Goal: Task Accomplishment & Management: Manage account settings

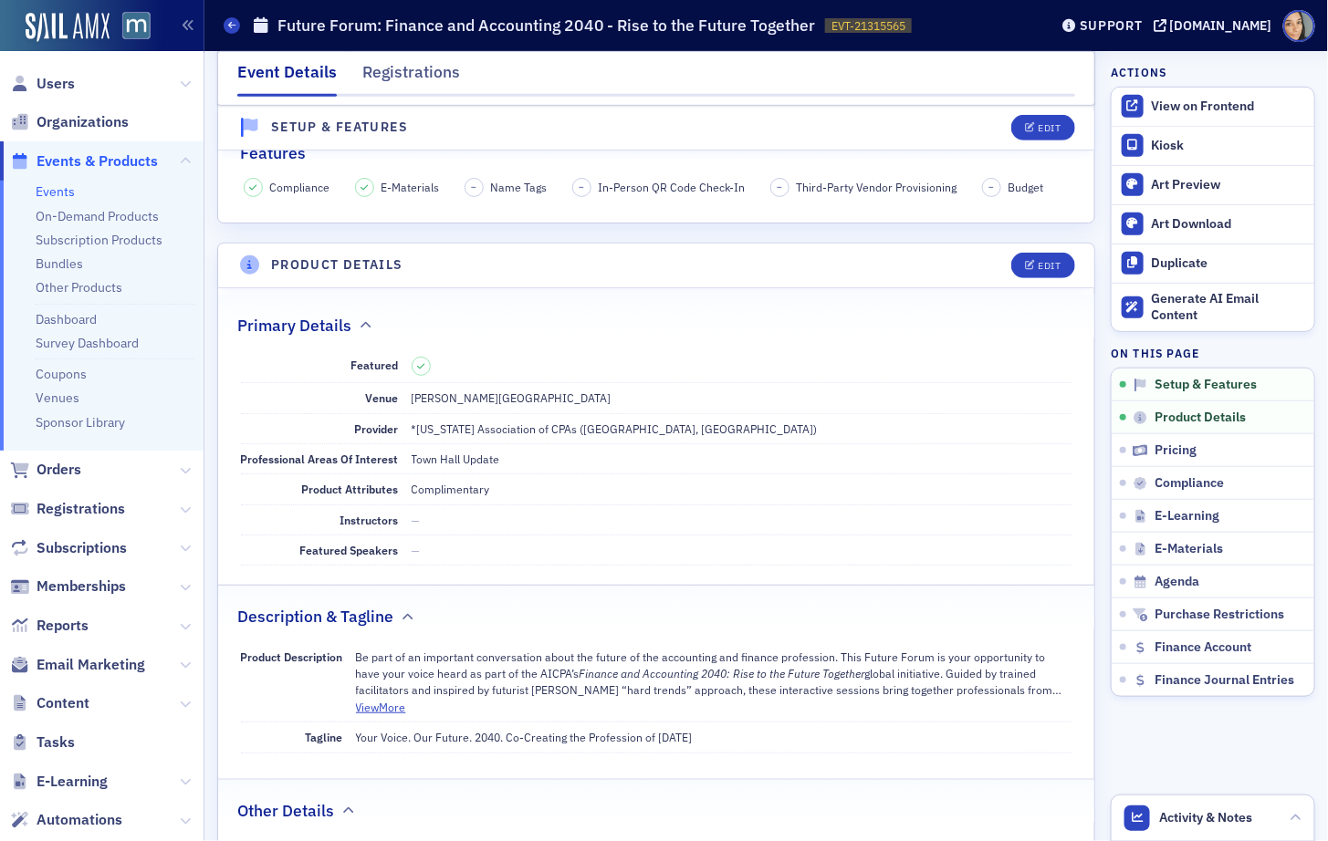
scroll to position [323, 0]
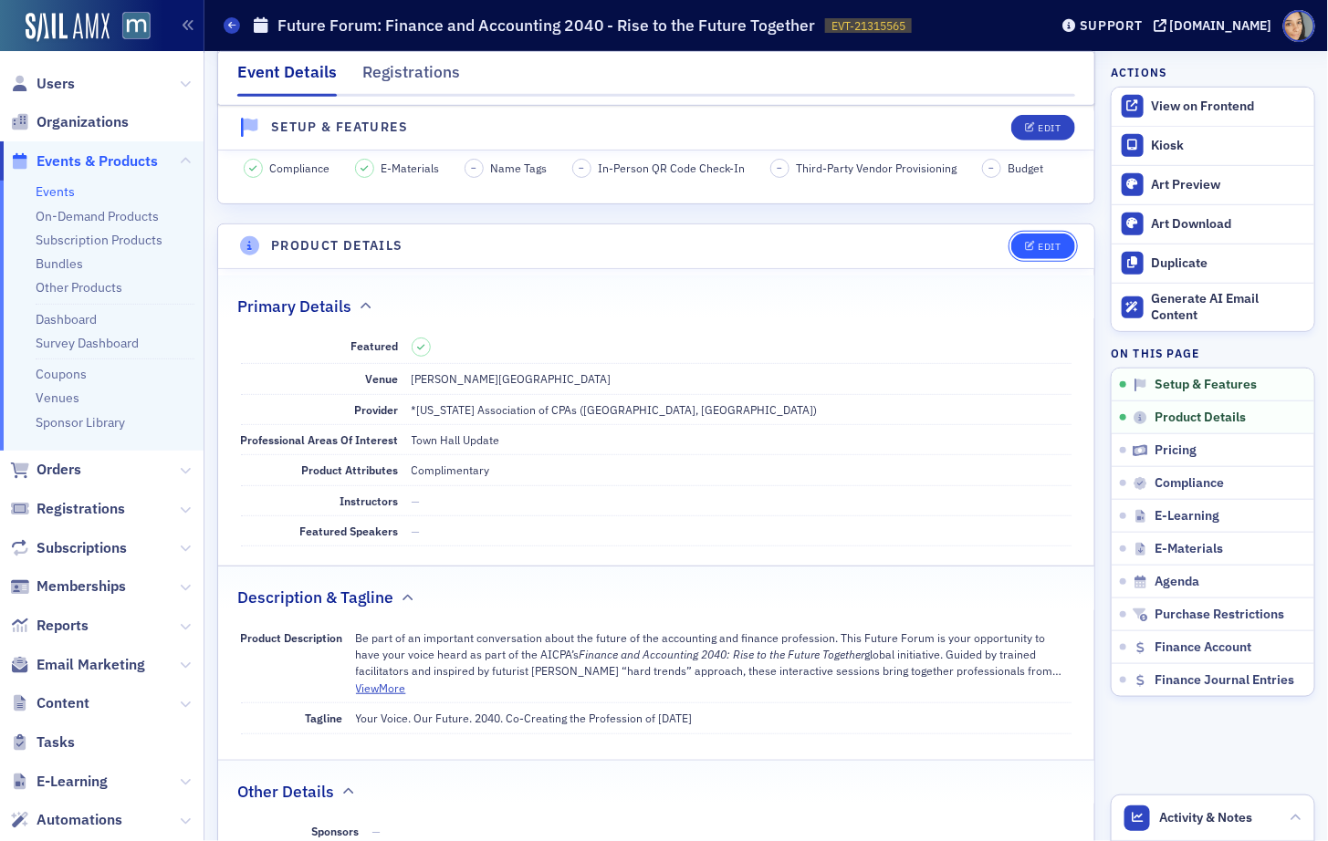
click at [1039, 235] on button "Edit" at bounding box center [1042, 247] width 63 height 26
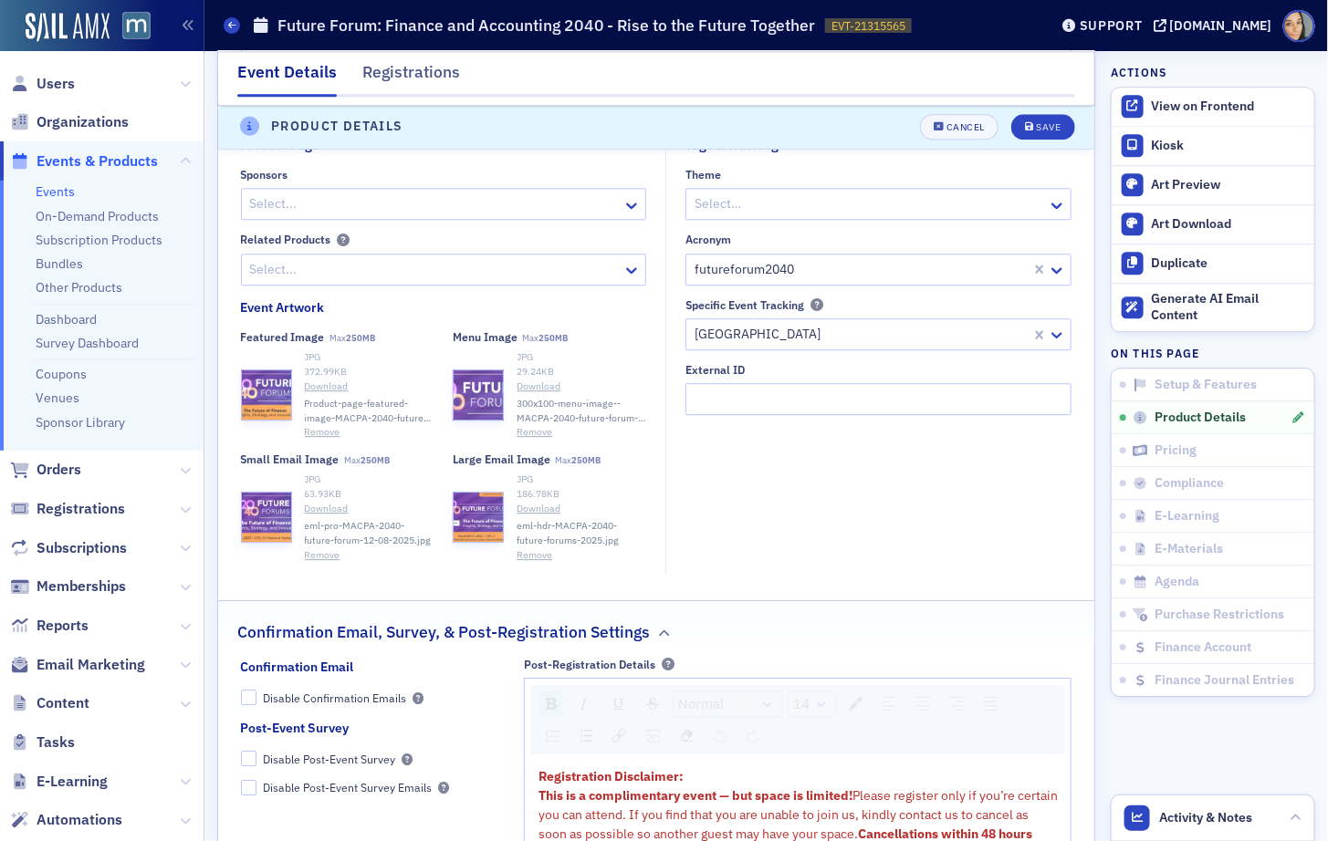
scroll to position [1609, 0]
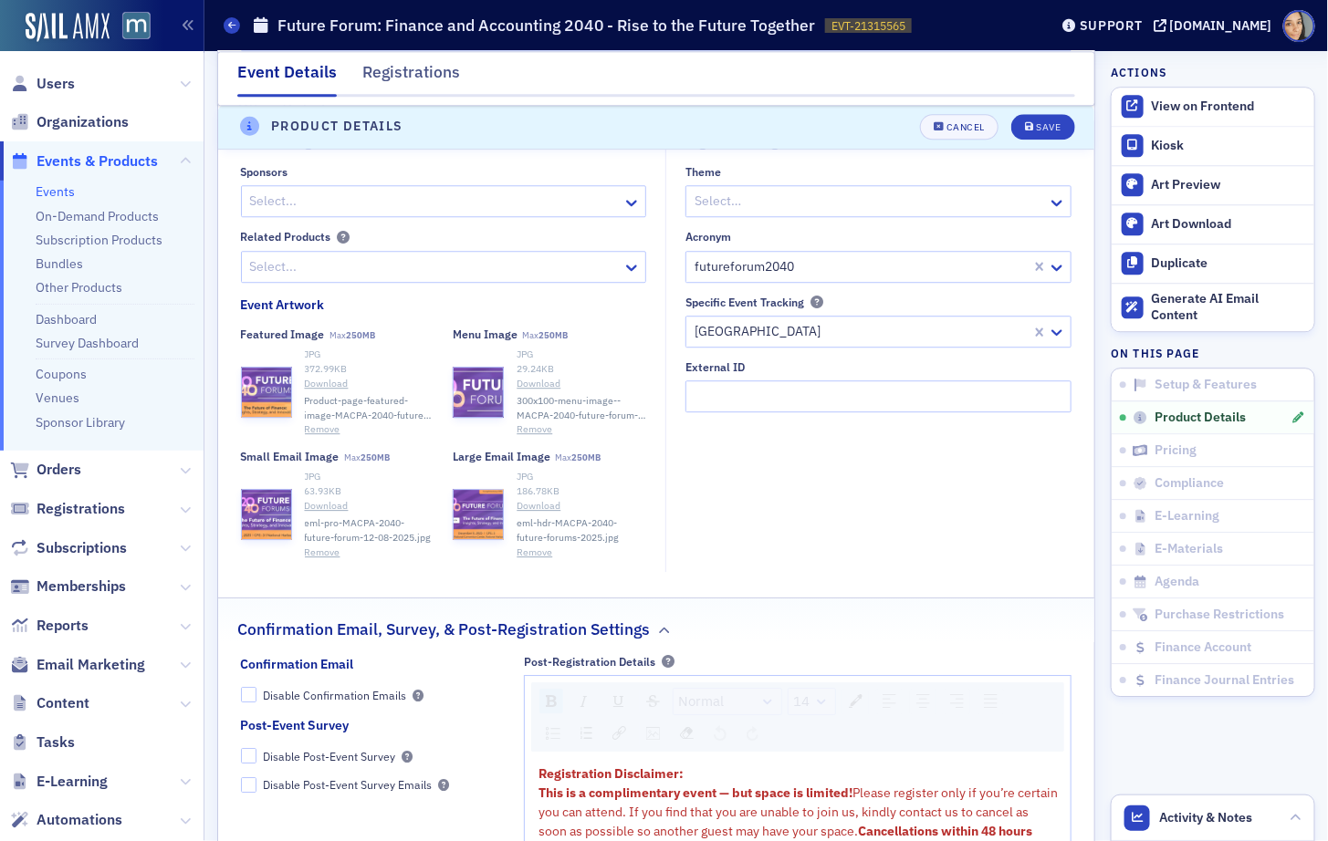
click at [322, 547] on button "Remove" at bounding box center [323, 553] width 36 height 15
click at [529, 546] on button "Remove" at bounding box center [534, 553] width 36 height 15
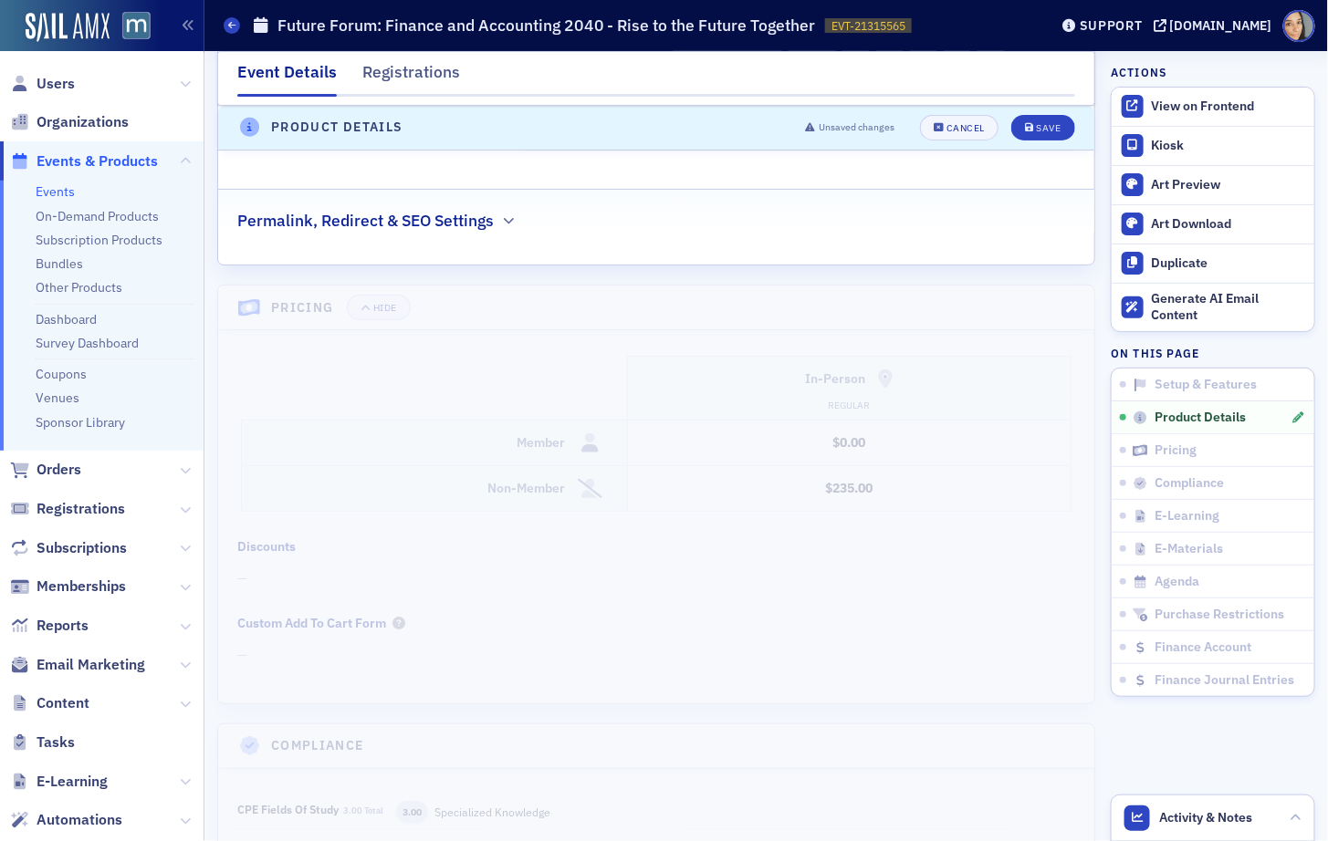
scroll to position [2471, 0]
click at [495, 203] on div "Permalink, Redirect & SEO Settings" at bounding box center [656, 203] width 838 height 43
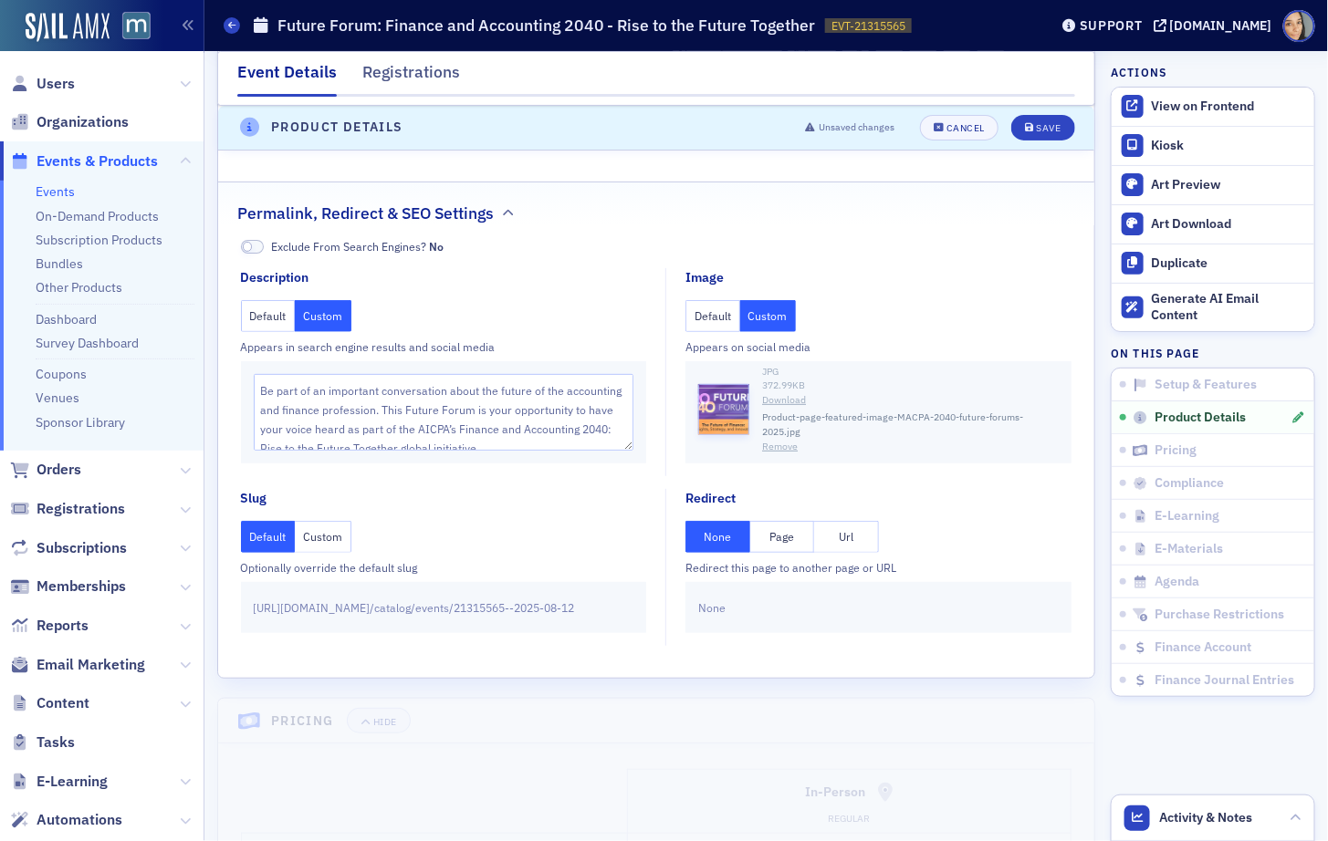
click at [775, 440] on button "Remove" at bounding box center [780, 447] width 36 height 15
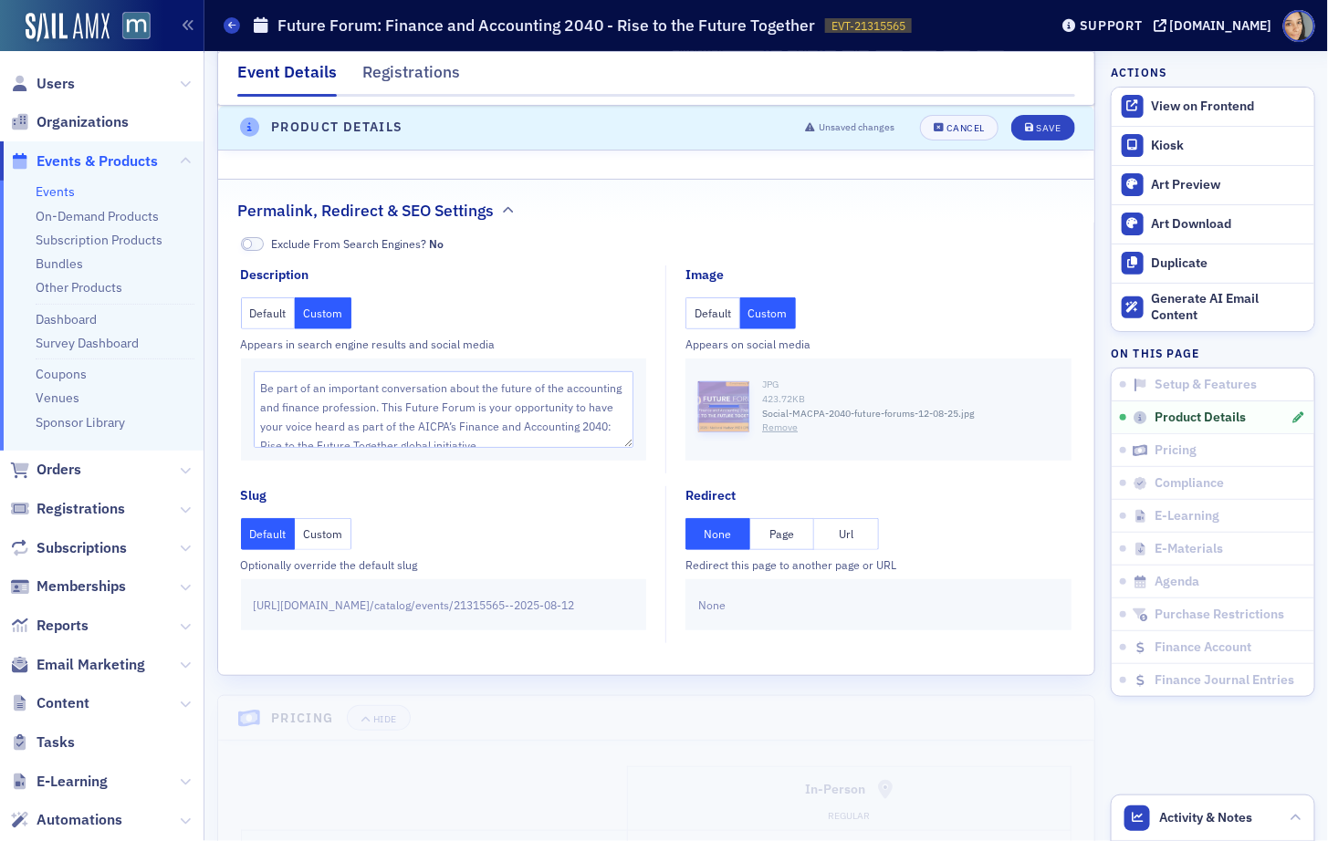
scroll to position [2416, 0]
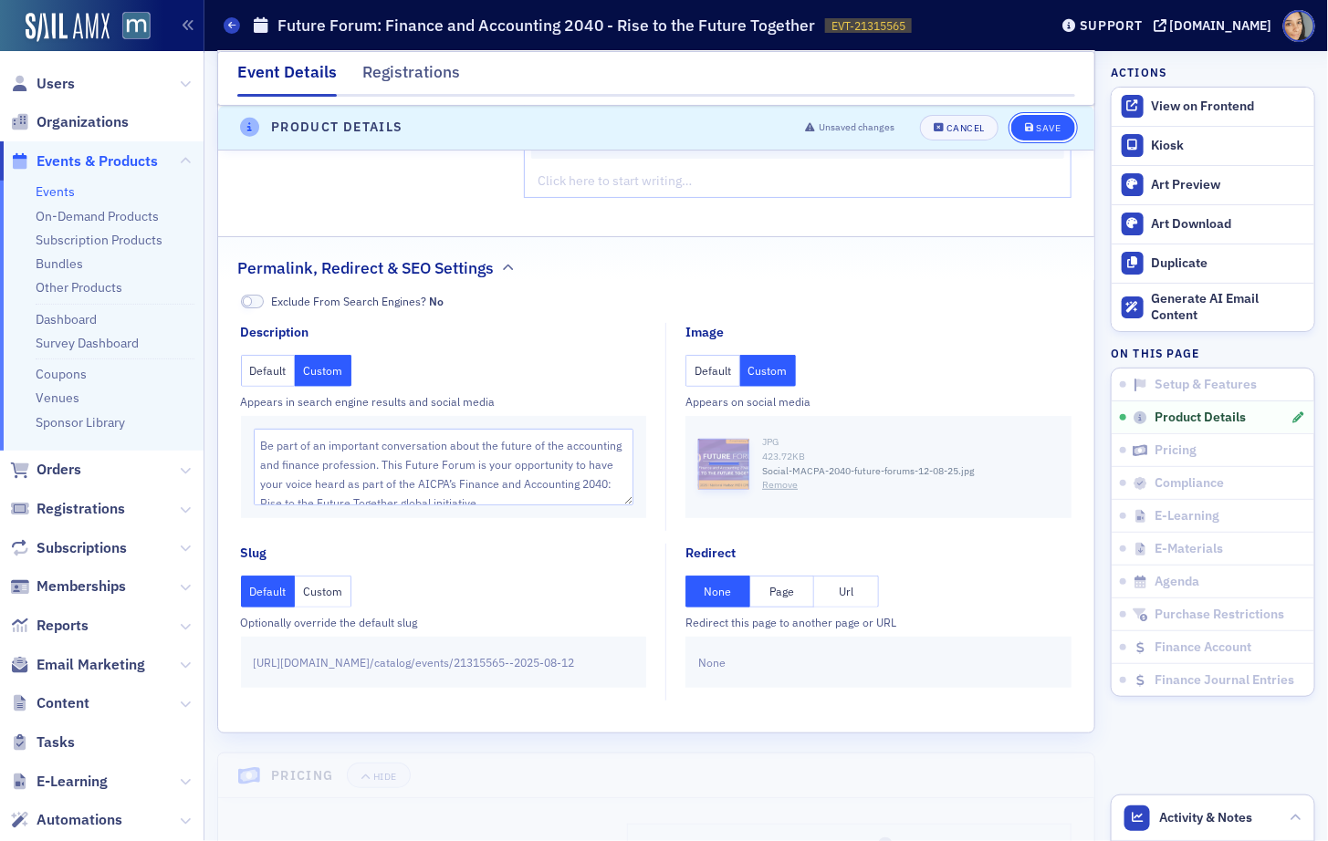
click at [1059, 126] on div "Save" at bounding box center [1048, 128] width 25 height 10
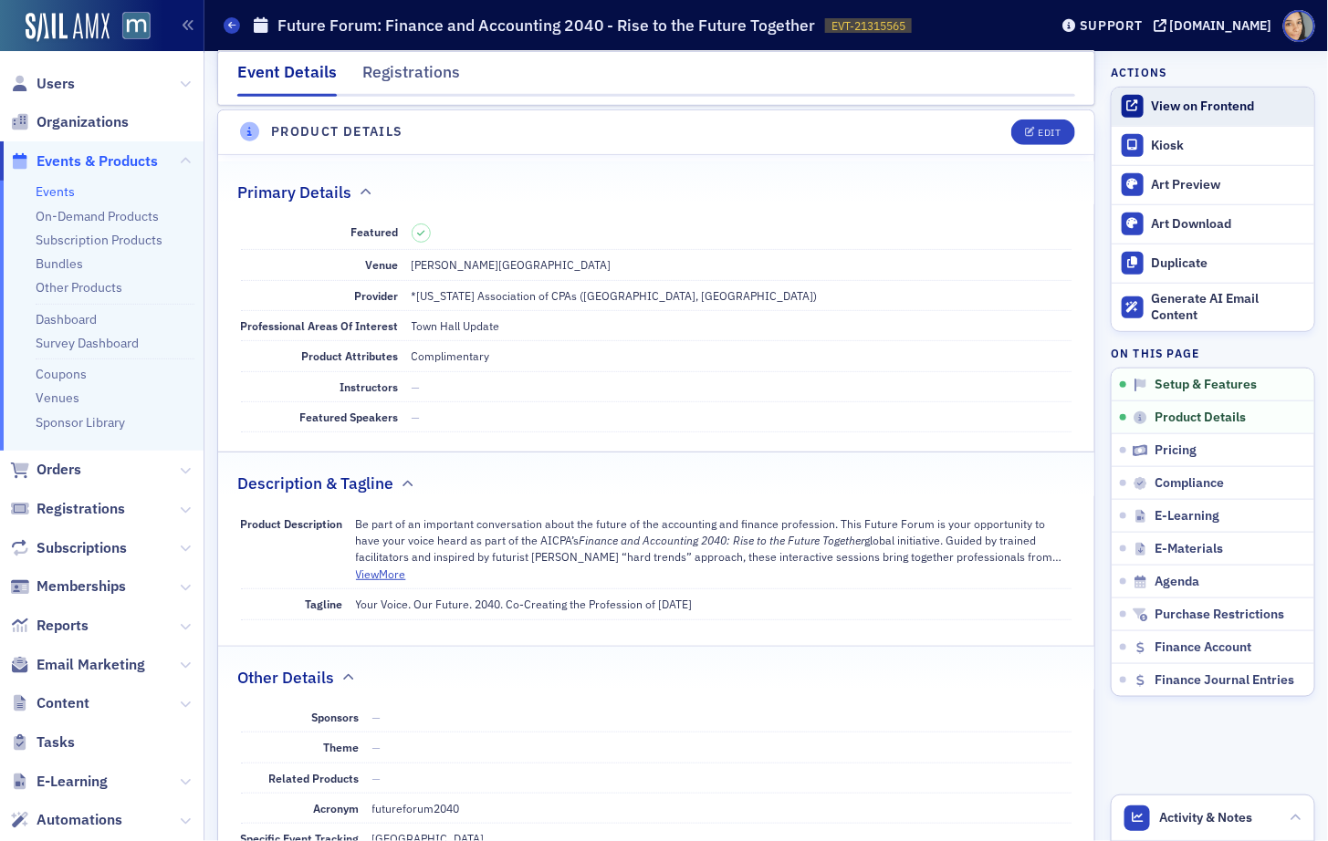
scroll to position [436, 0]
click at [1168, 107] on div "View on Frontend" at bounding box center [1227, 107] width 153 height 16
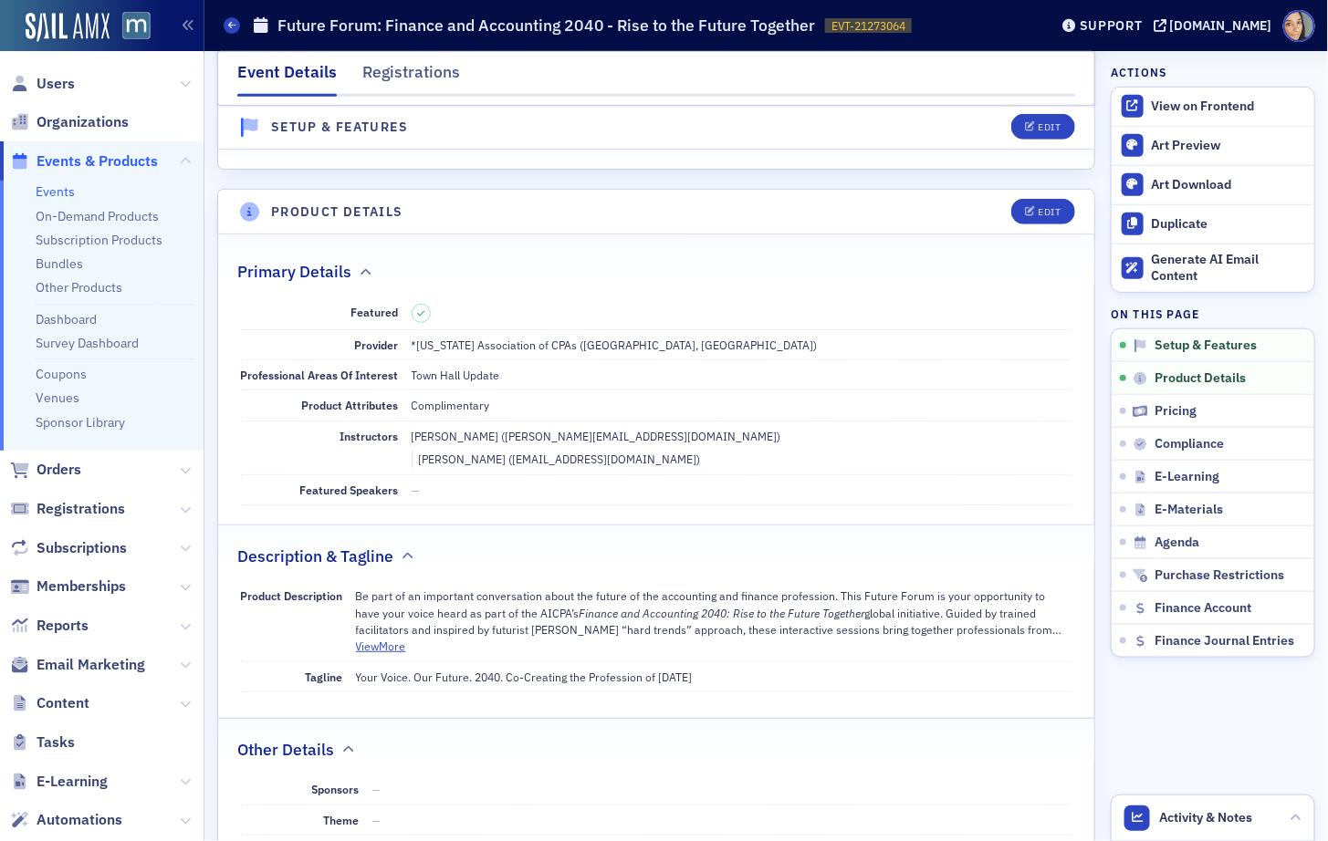
scroll to position [443, 0]
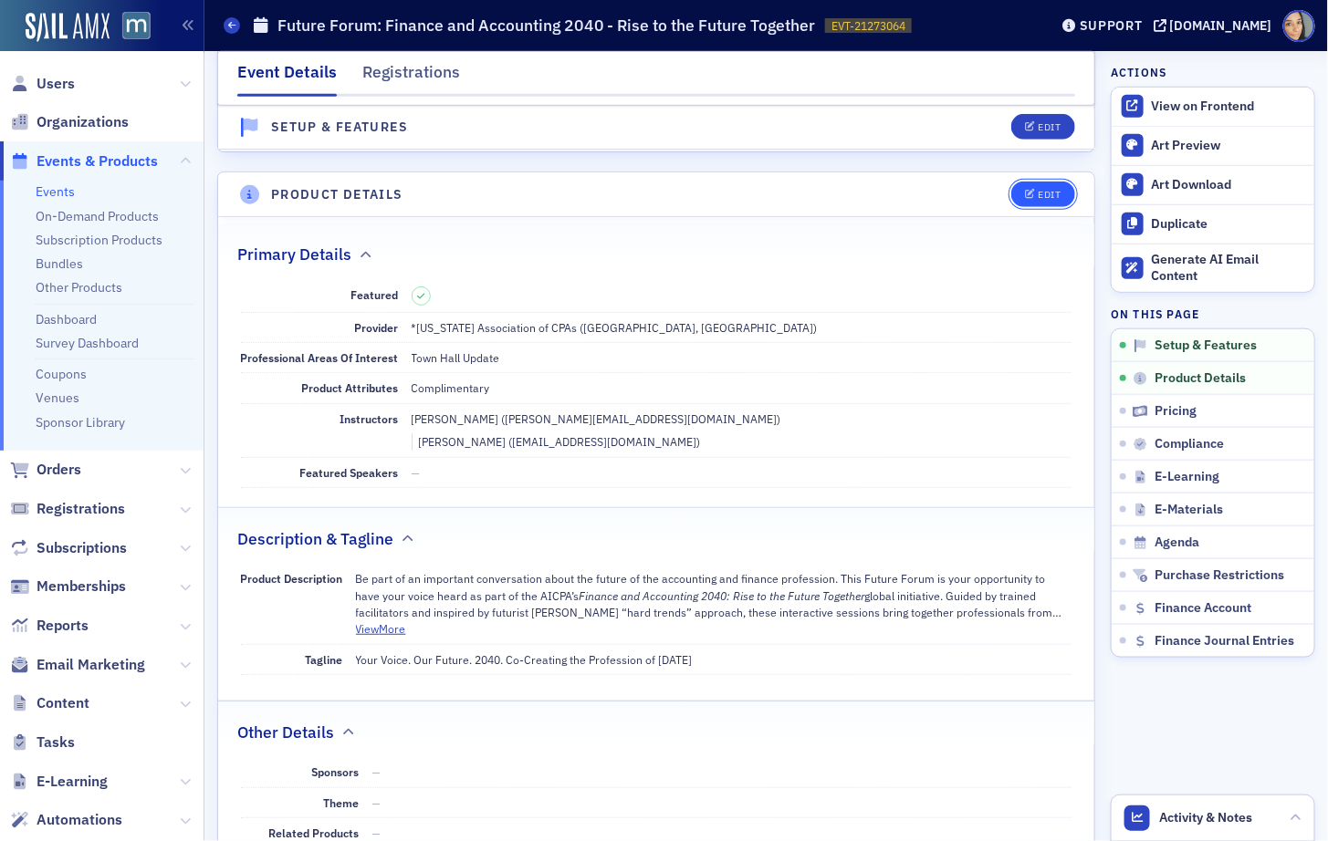
click at [1057, 182] on button "Edit" at bounding box center [1042, 195] width 63 height 26
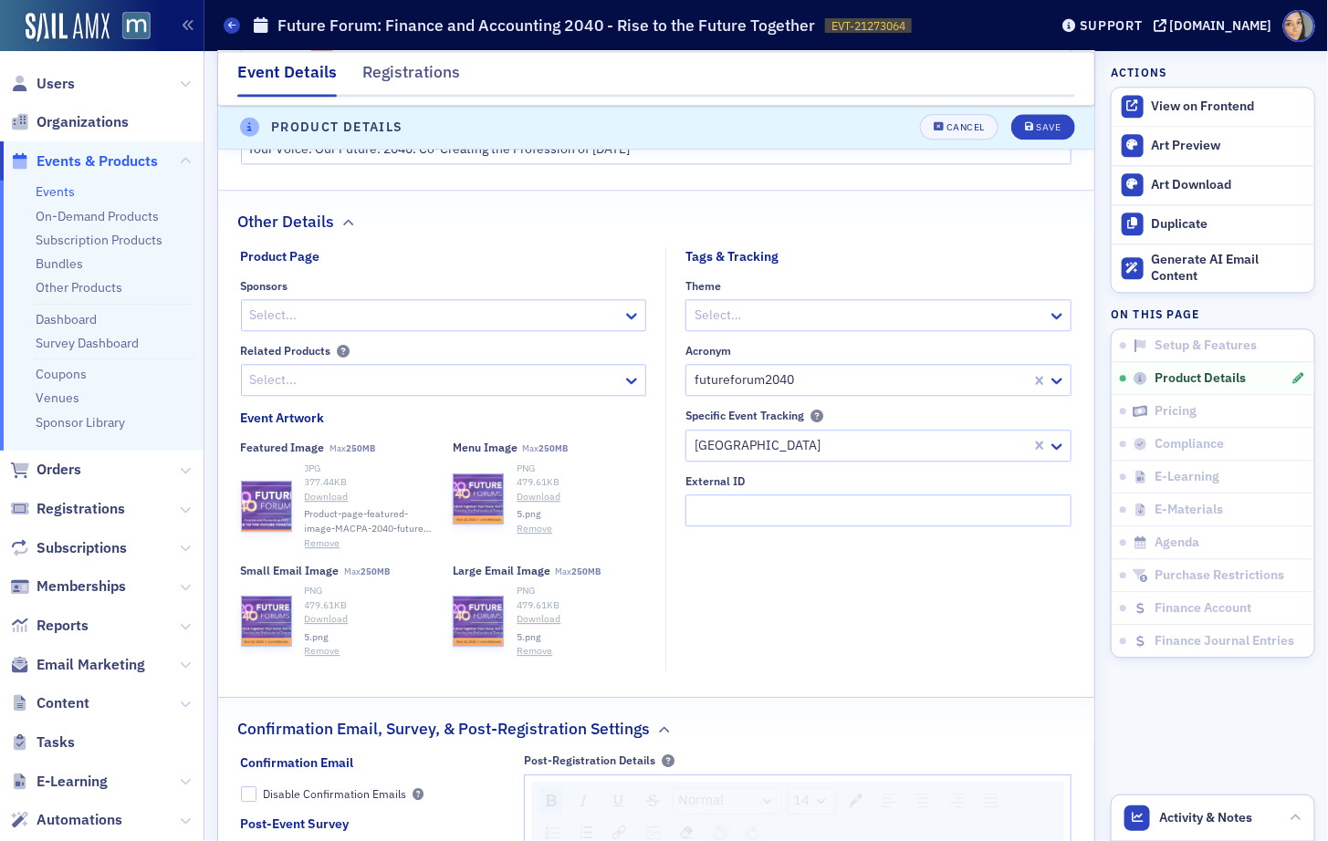
scroll to position [1484, 0]
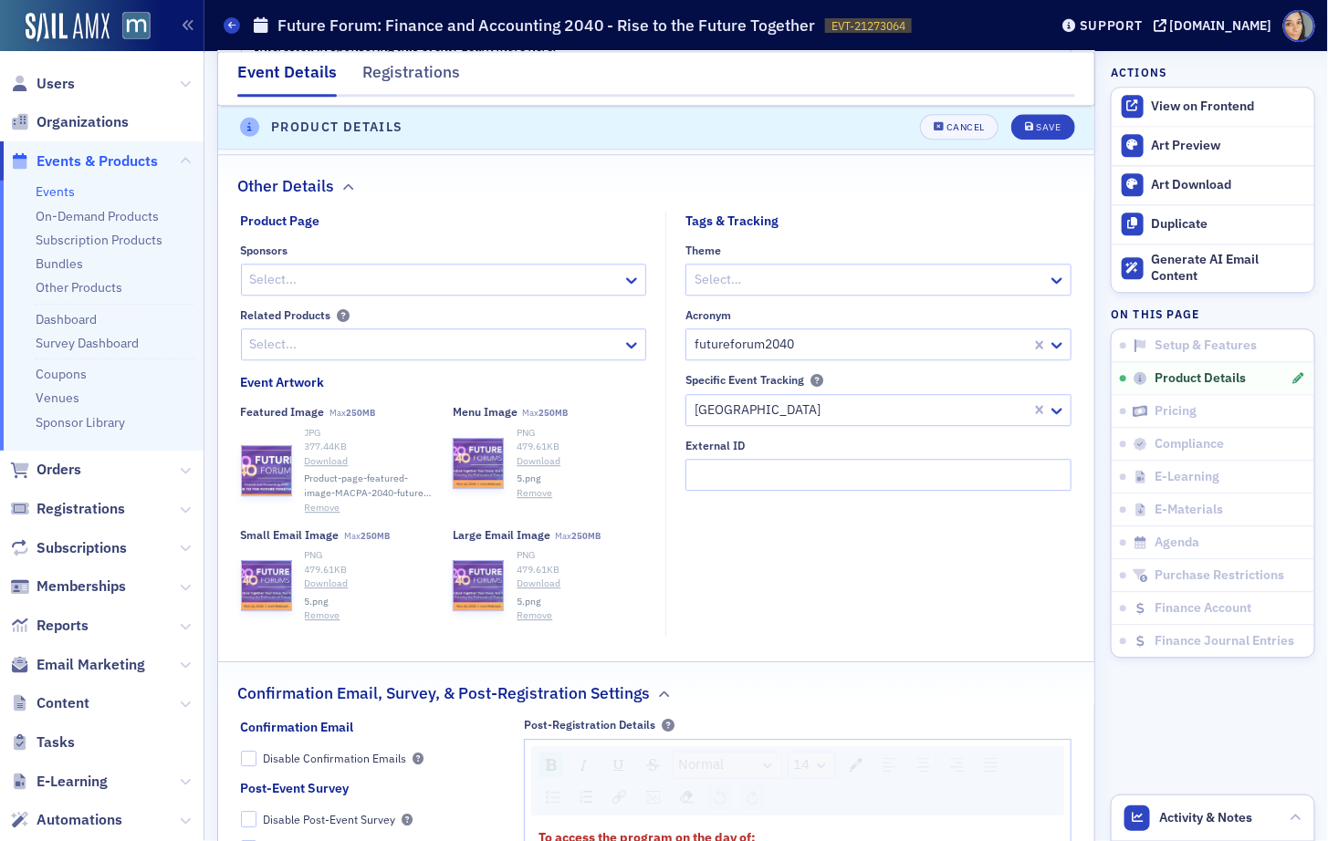
click at [329, 609] on button "Remove" at bounding box center [323, 616] width 36 height 15
click at [524, 609] on button "Remove" at bounding box center [534, 616] width 36 height 15
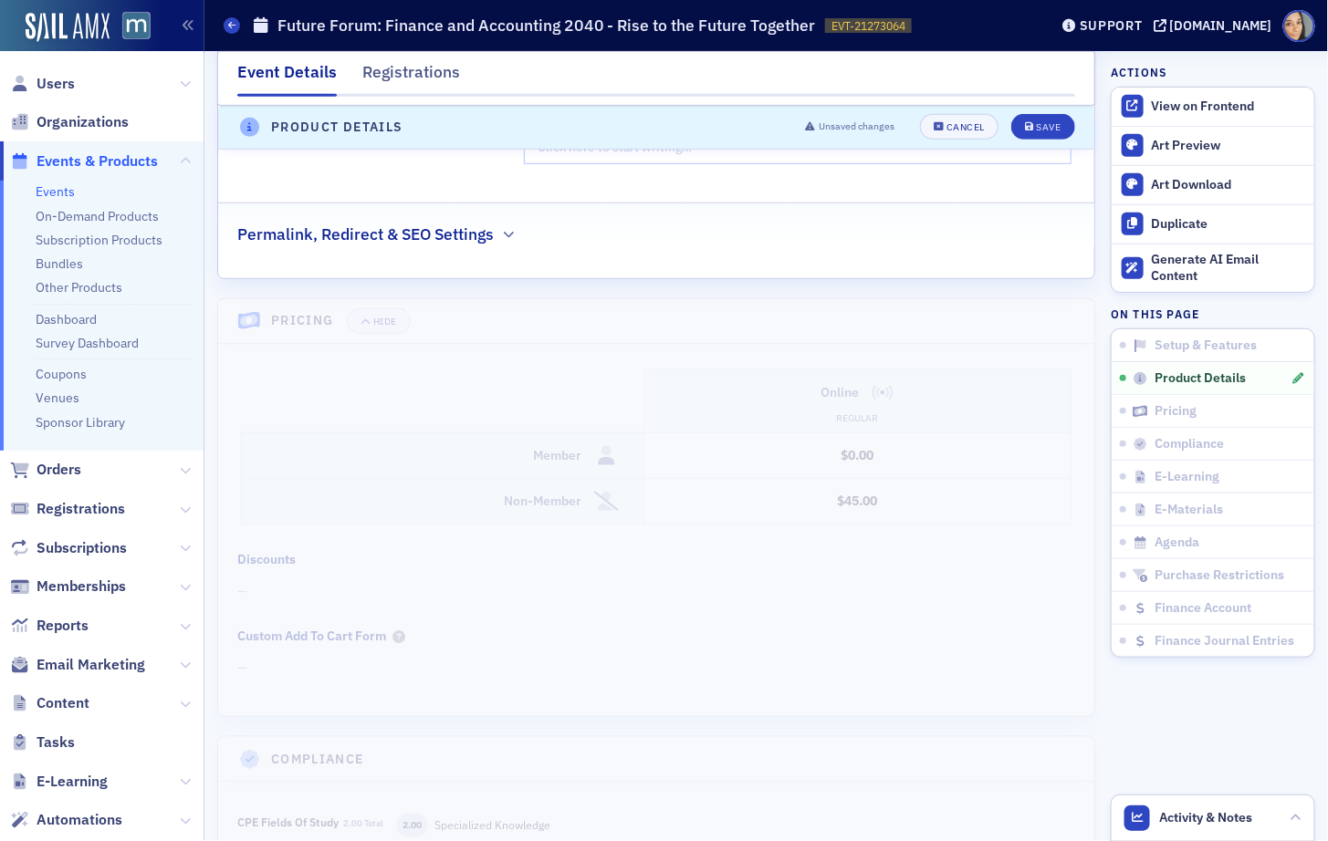
scroll to position [2652, 0]
click at [505, 230] on icon "button" at bounding box center [509, 235] width 11 height 11
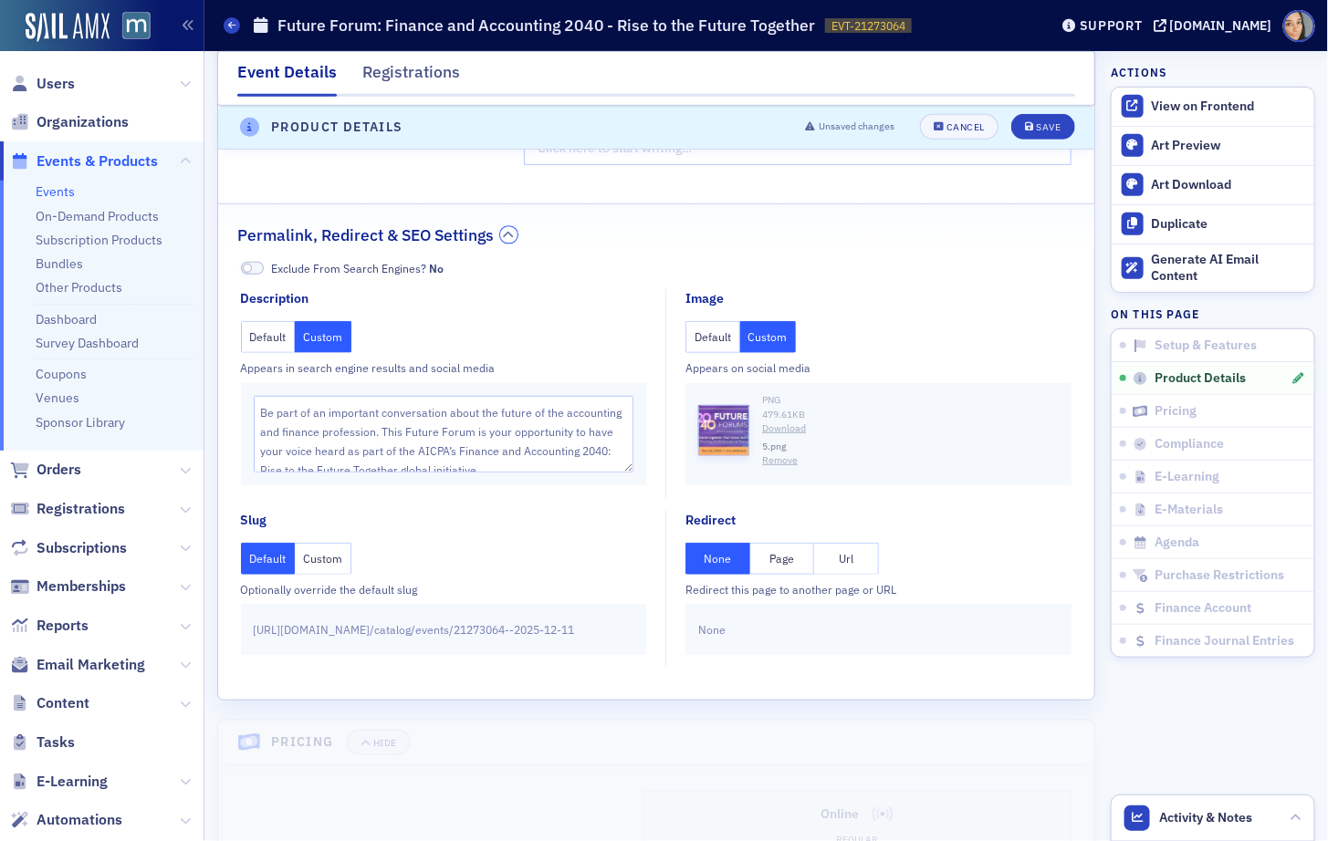
scroll to position [2723, 0]
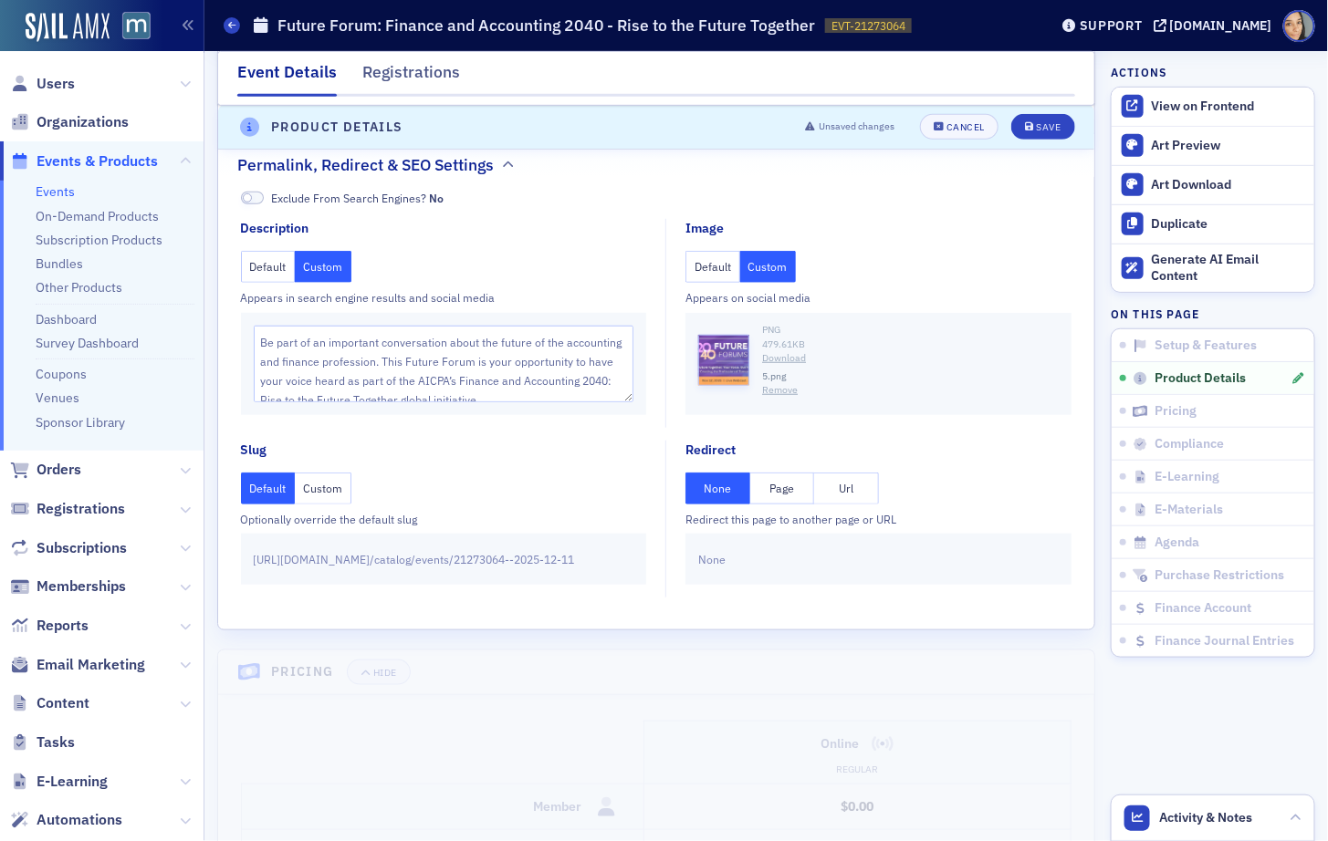
click at [778, 383] on button "Remove" at bounding box center [780, 390] width 36 height 15
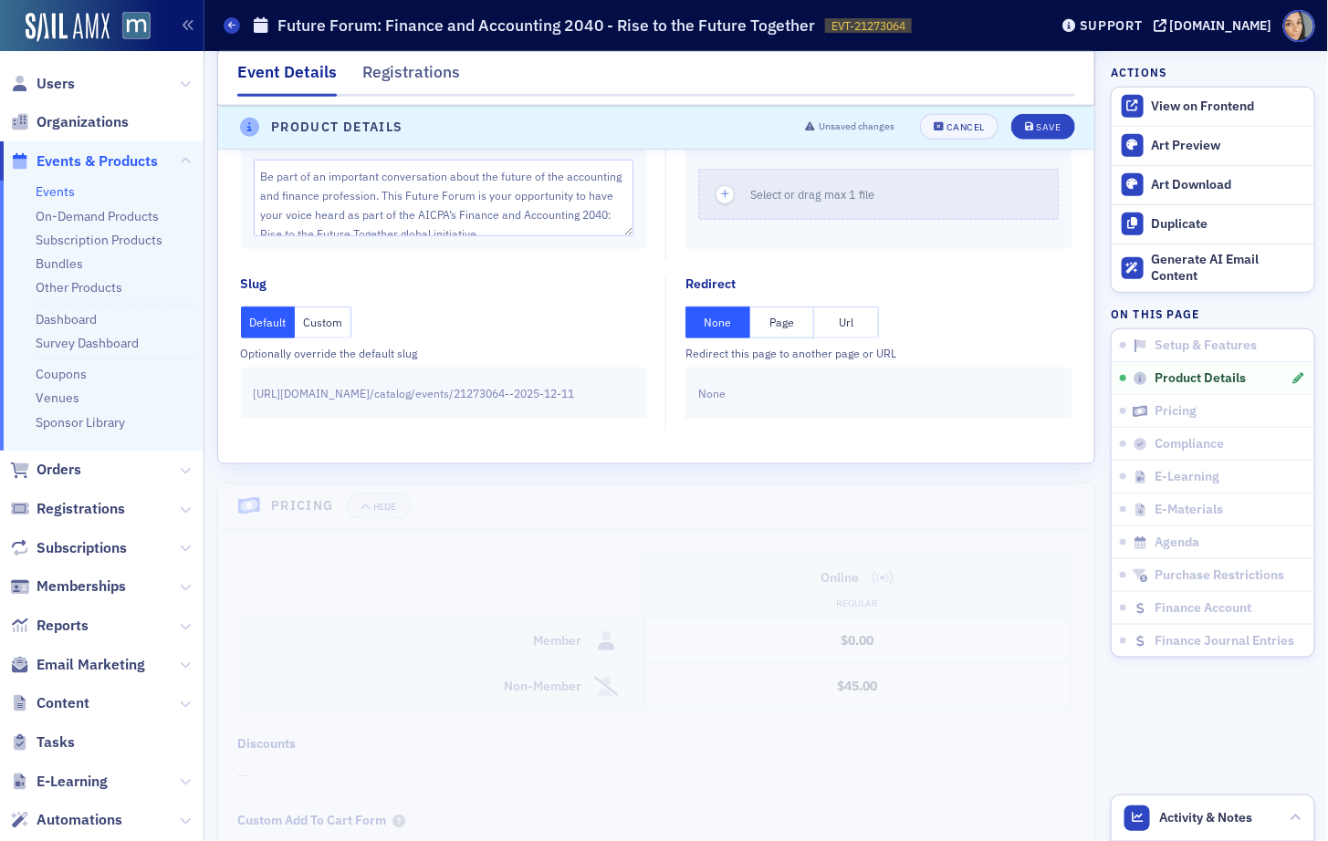
scroll to position [2851, 0]
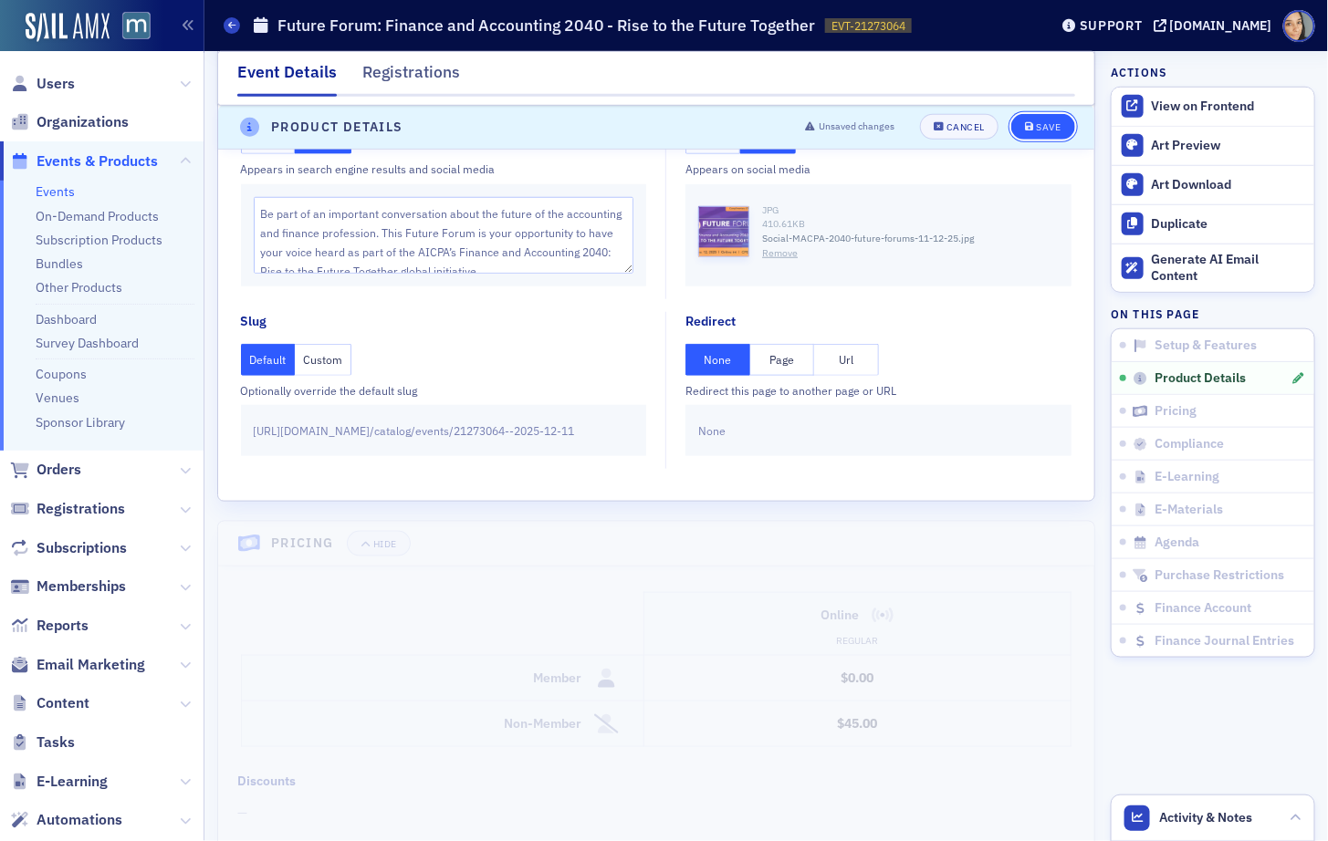
click at [1040, 131] on div "Save" at bounding box center [1048, 128] width 25 height 10
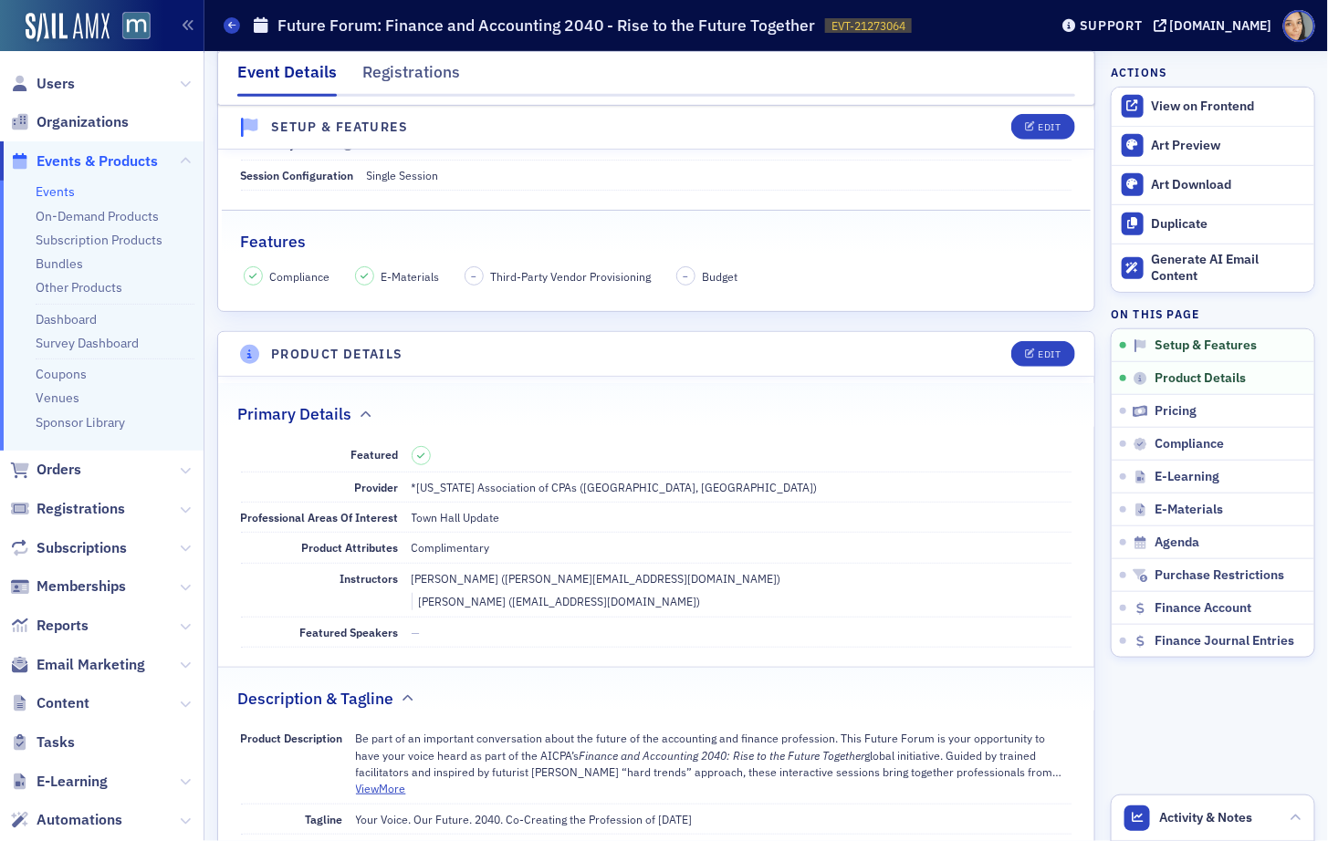
scroll to position [270, 0]
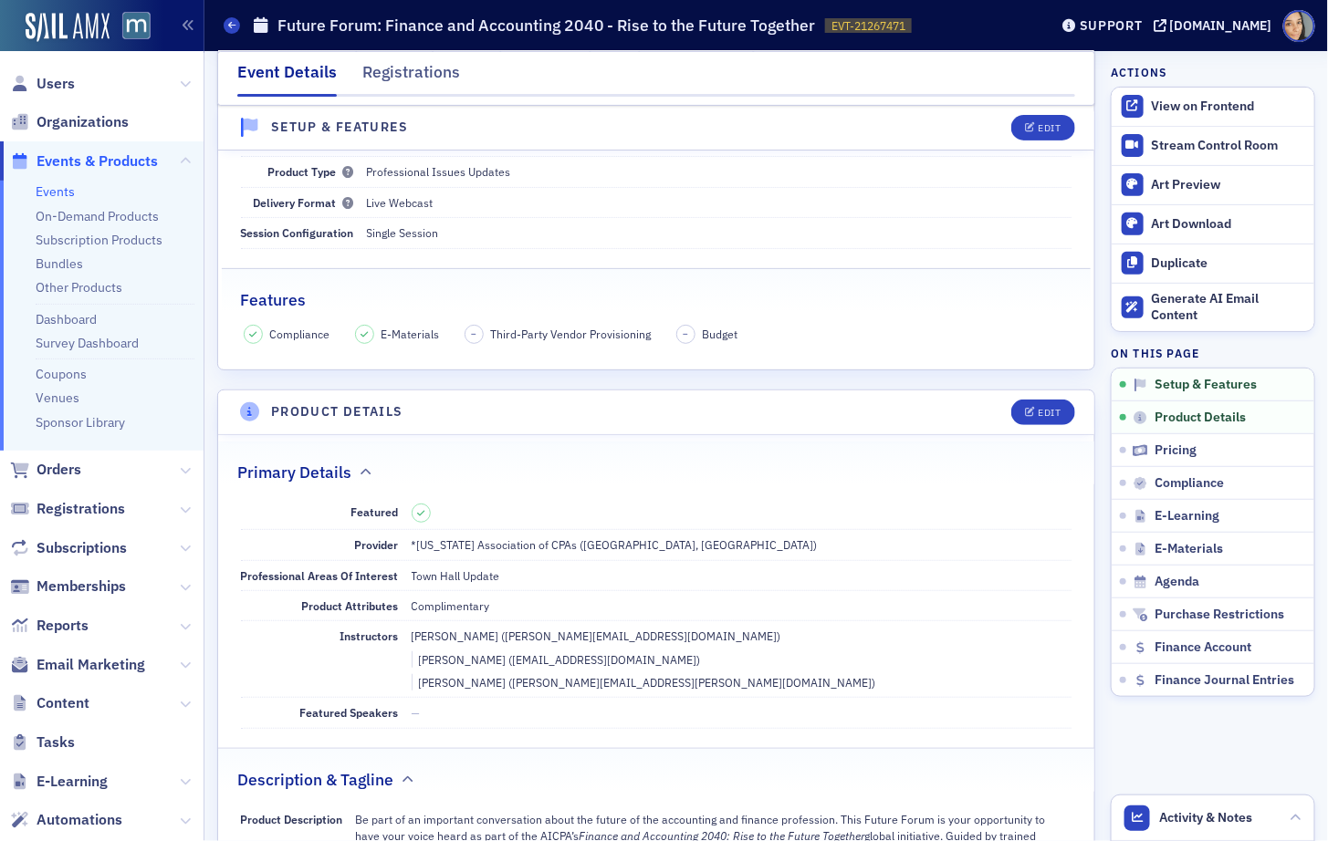
scroll to position [164, 0]
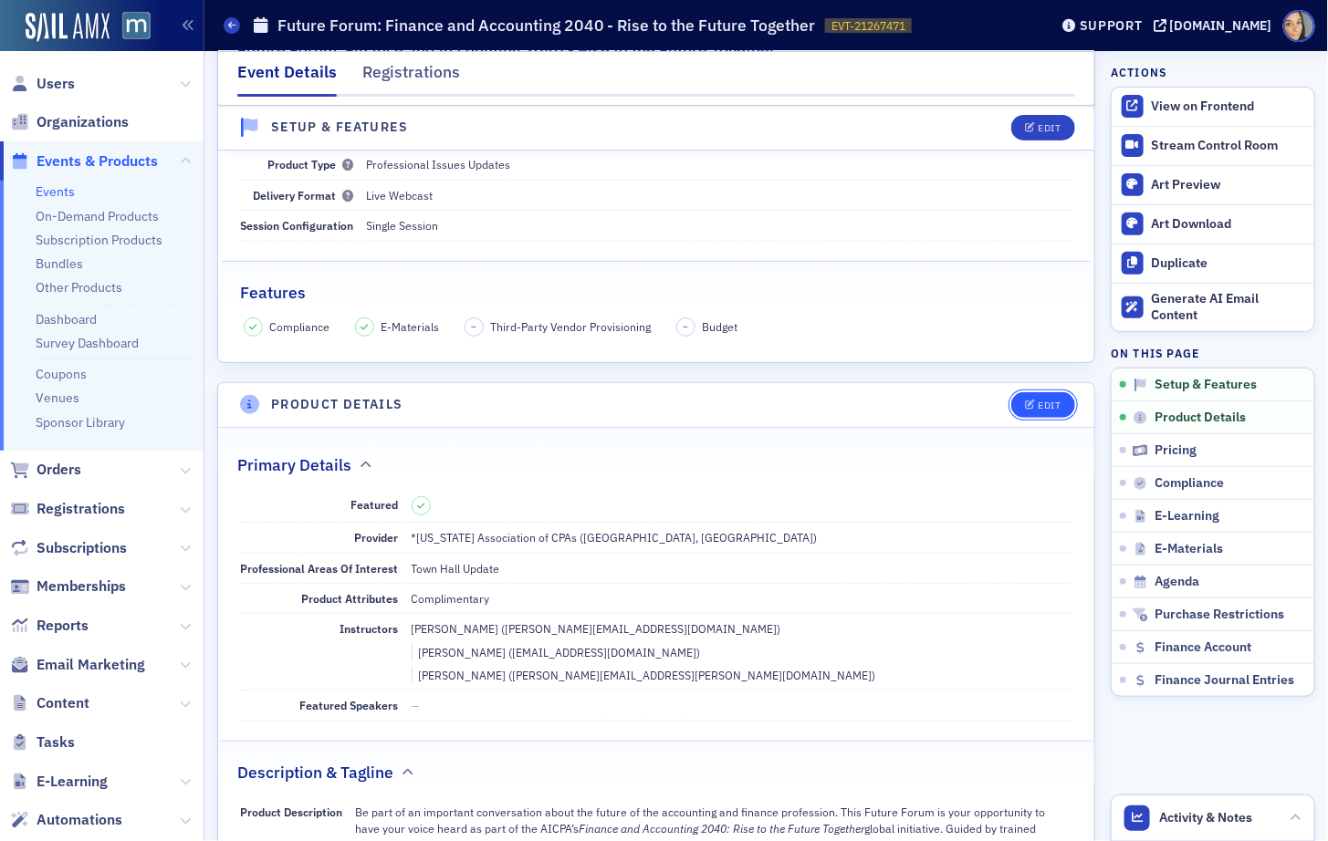
click at [1034, 401] on icon "button" at bounding box center [1030, 406] width 11 height 10
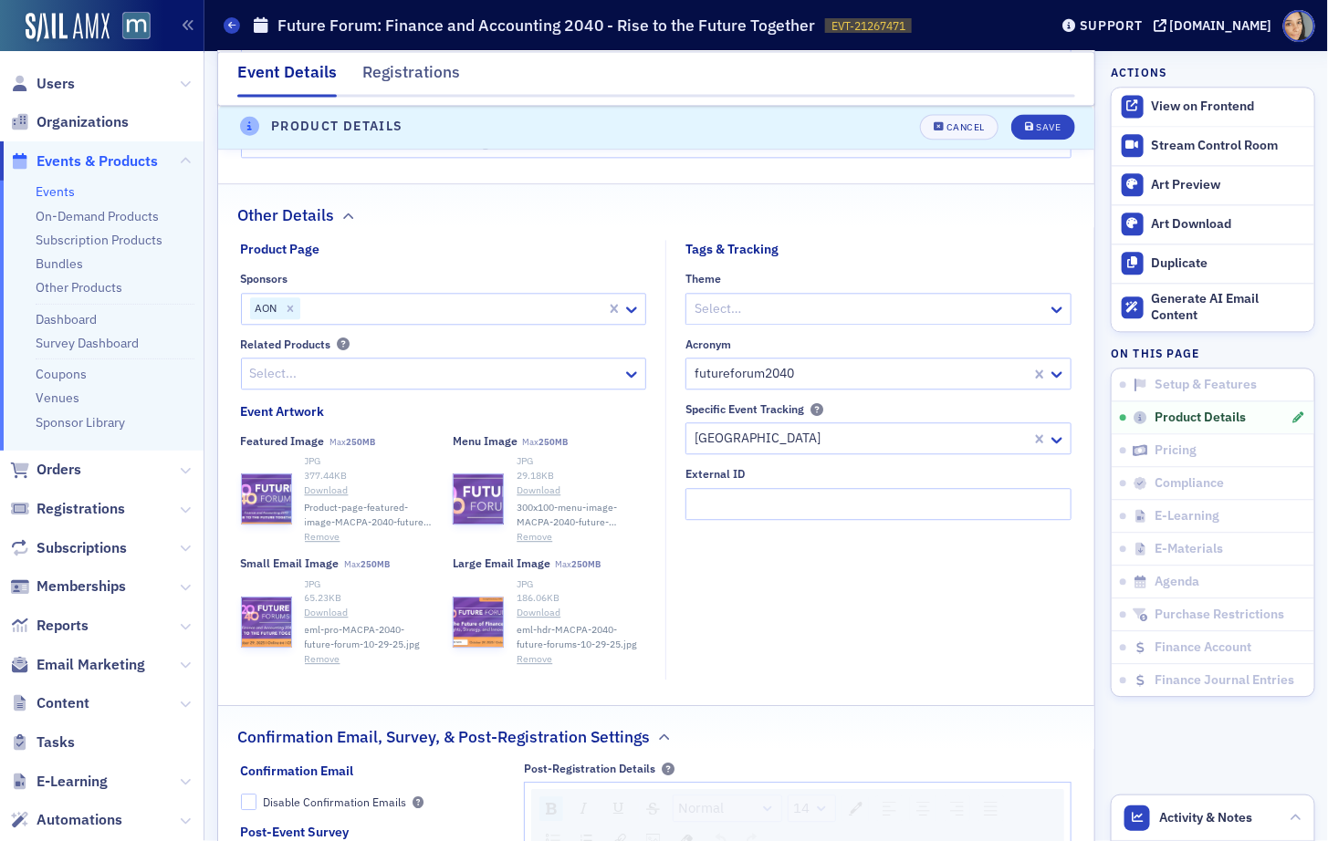
scroll to position [1490, 0]
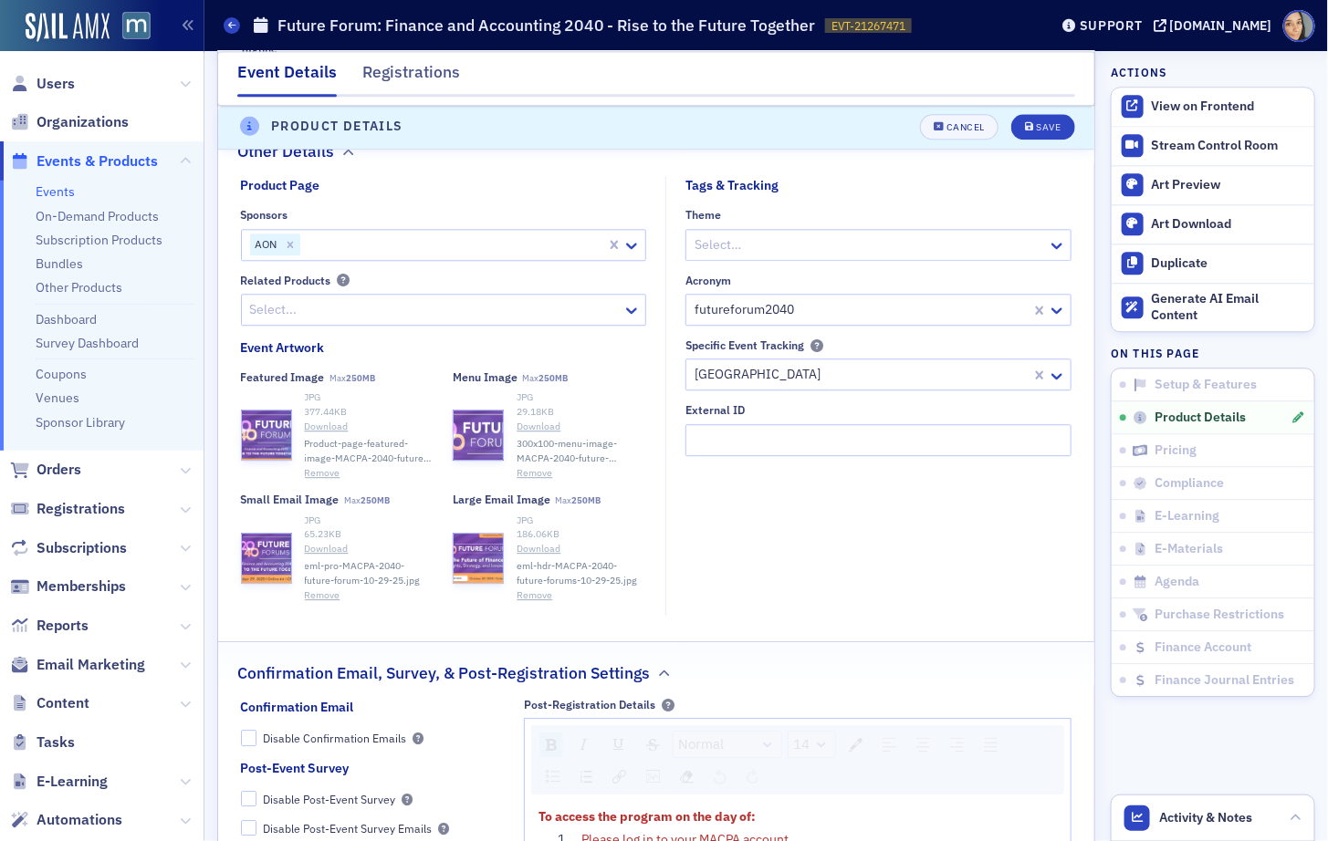
click at [327, 588] on button "Remove" at bounding box center [323, 595] width 36 height 15
click at [522, 588] on button "Remove" at bounding box center [534, 595] width 36 height 15
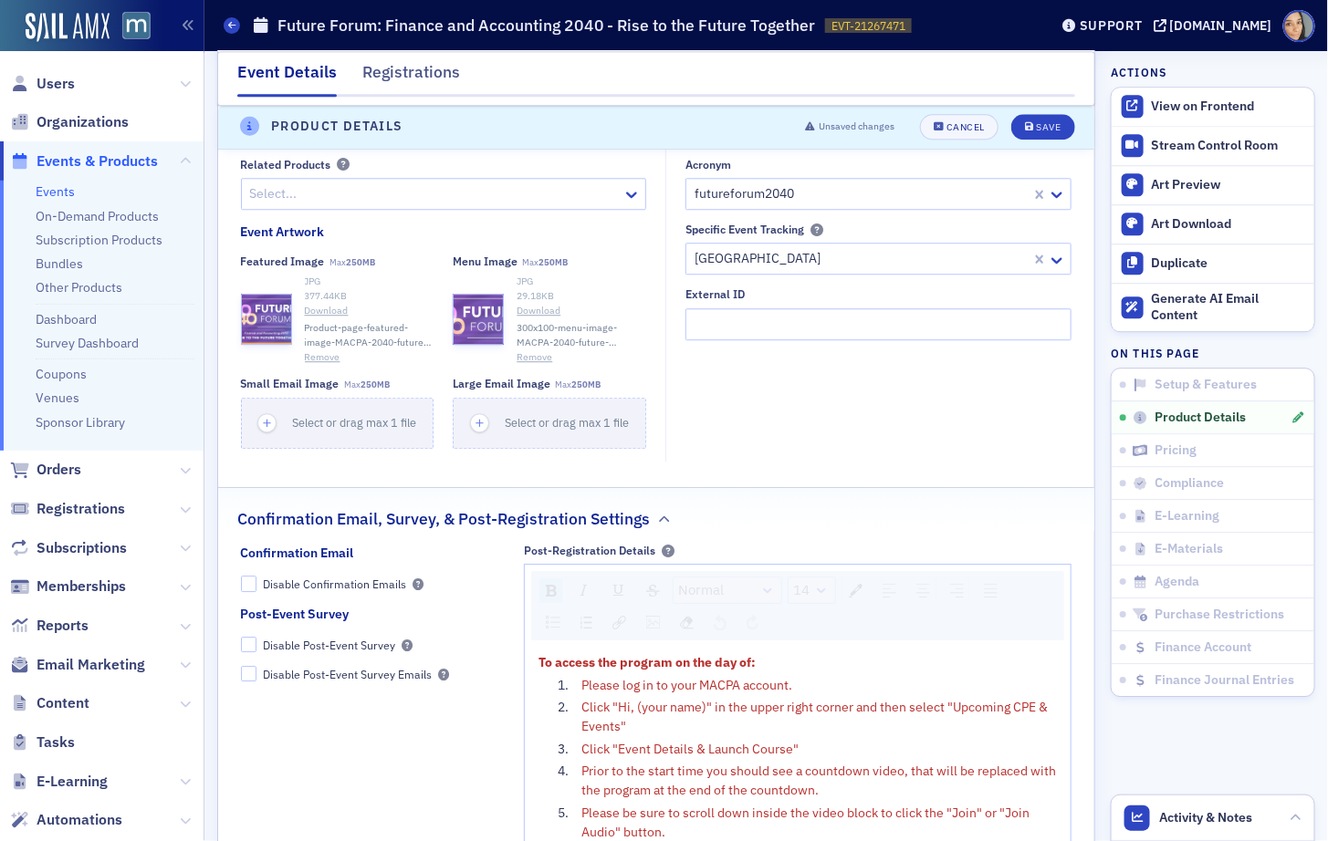
scroll to position [1613, 0]
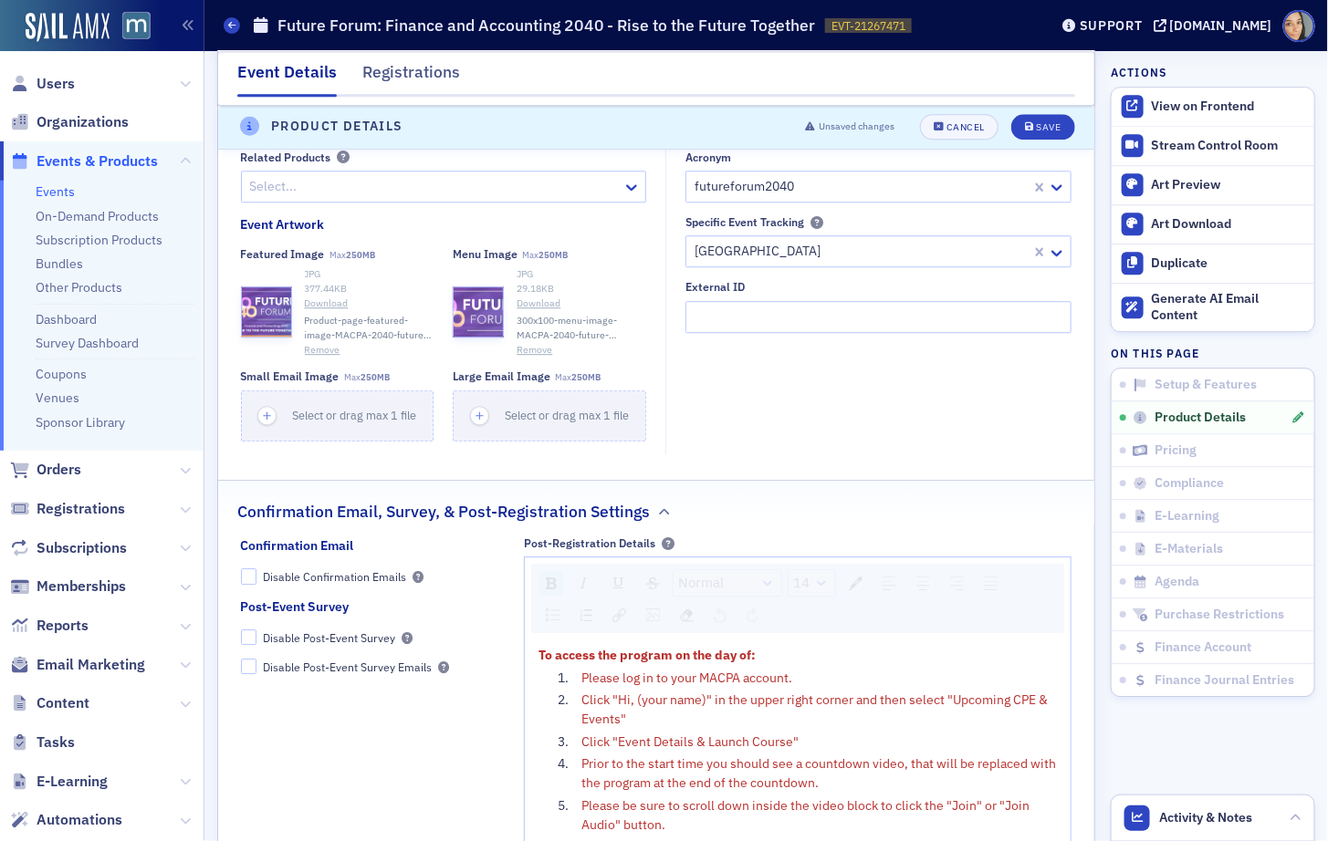
click at [331, 343] on button "Remove" at bounding box center [323, 350] width 36 height 15
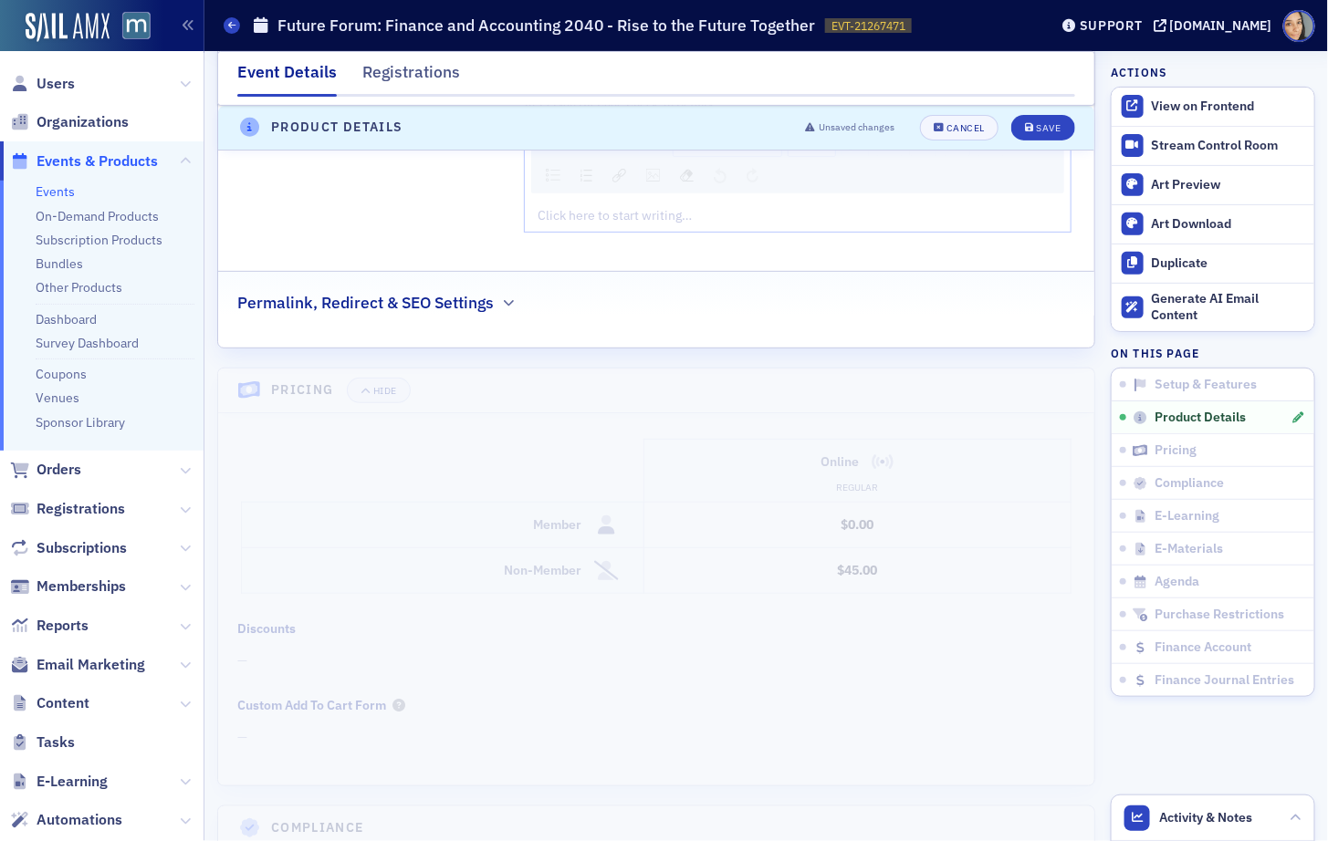
scroll to position [2552, 0]
click at [515, 298] on button "button" at bounding box center [508, 306] width 17 height 16
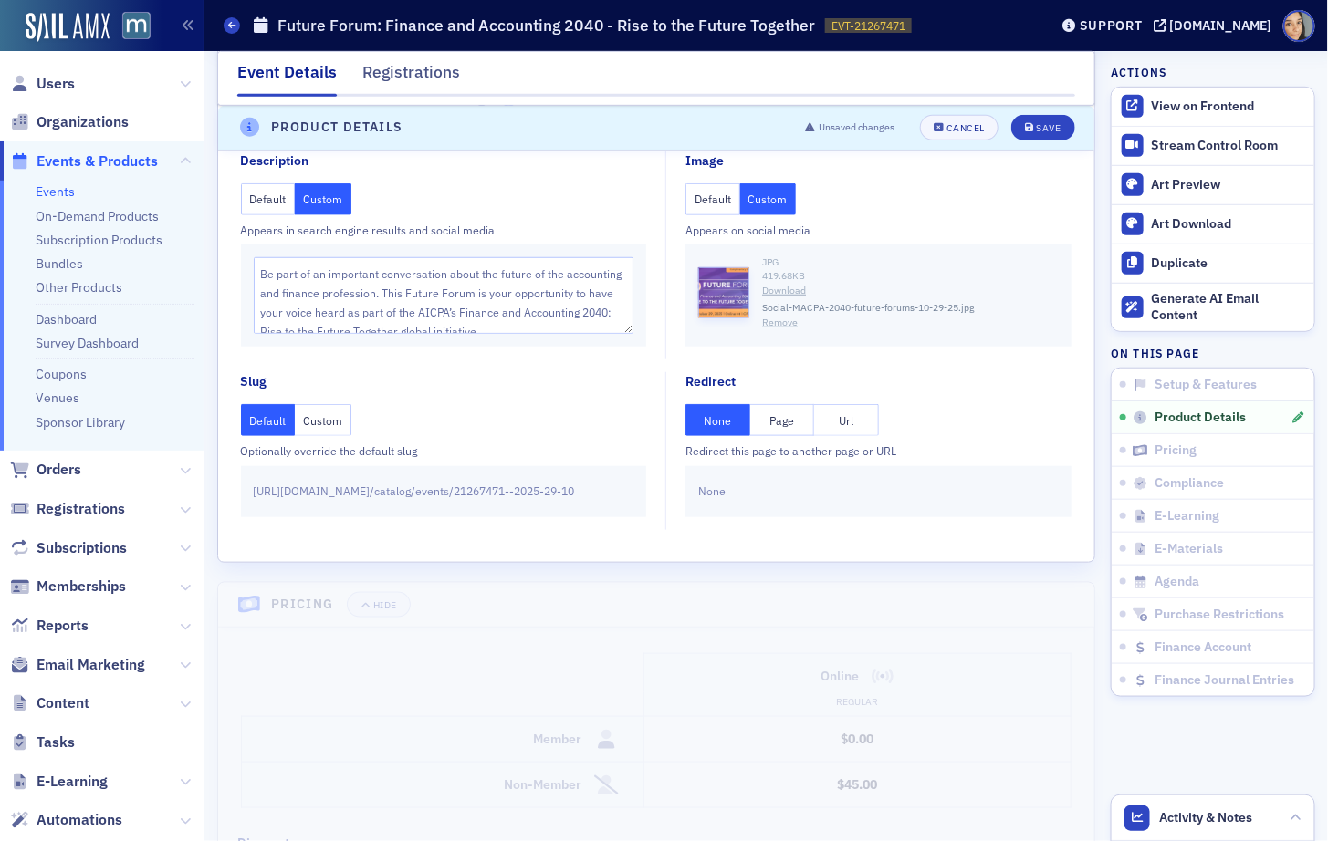
scroll to position [2765, 0]
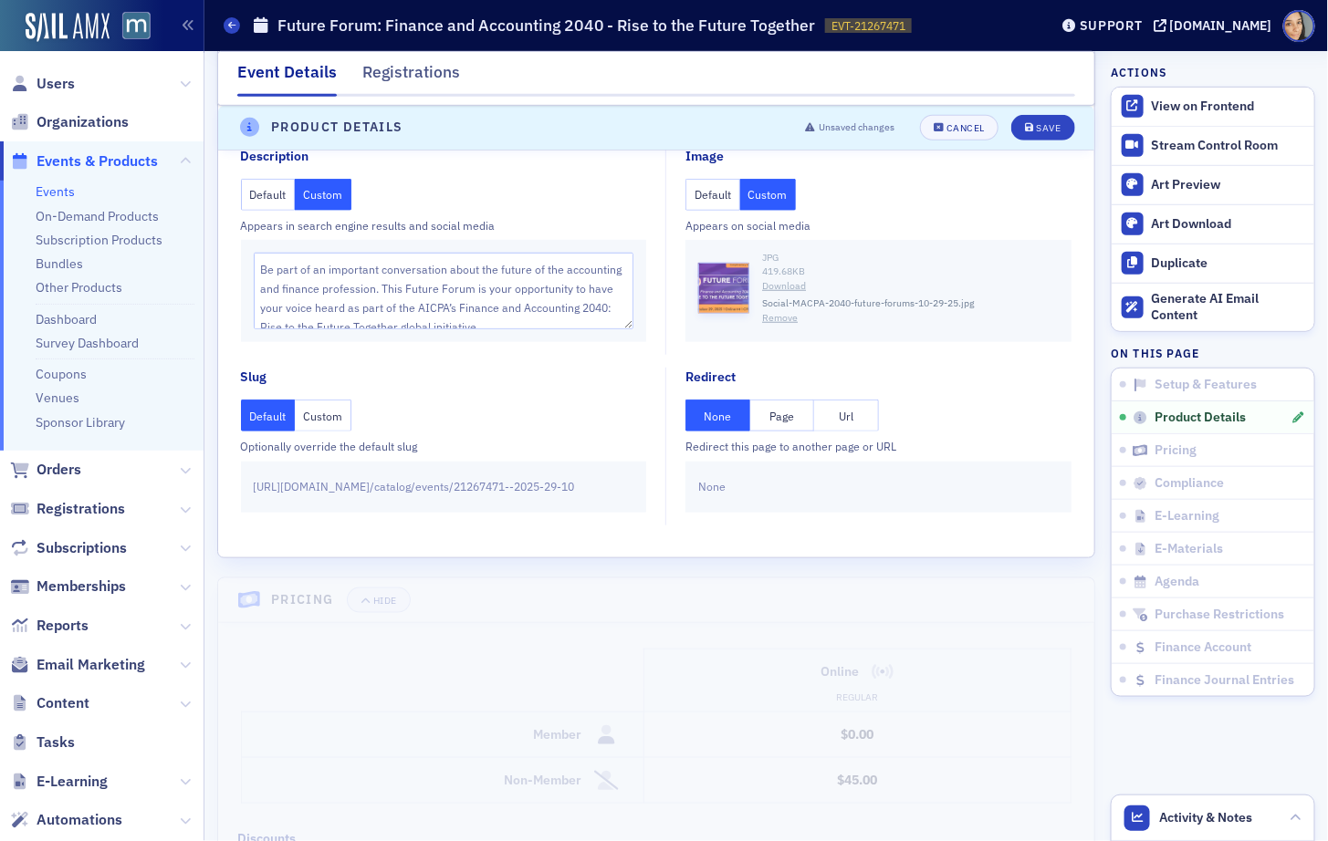
click at [778, 311] on button "Remove" at bounding box center [780, 318] width 36 height 15
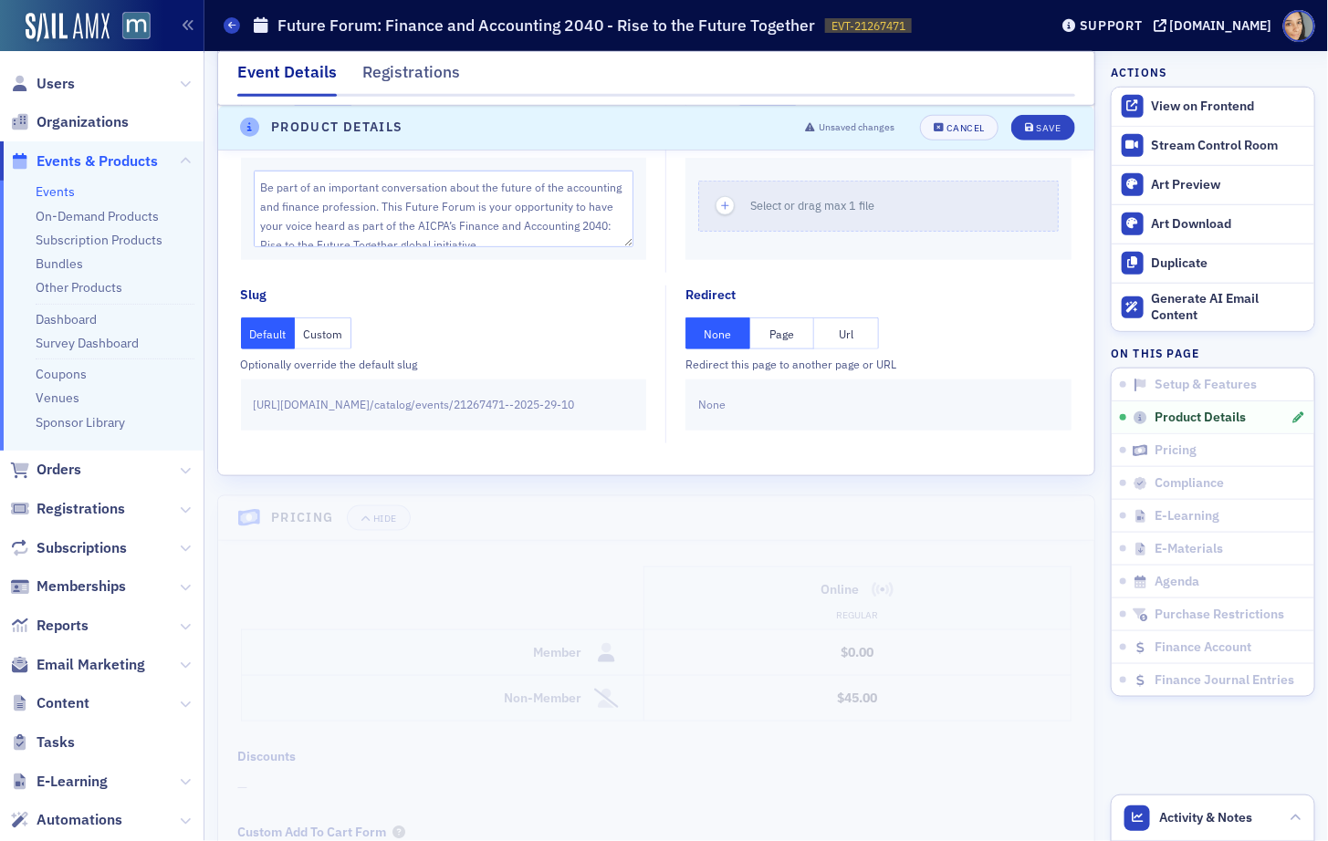
scroll to position [2812, 0]
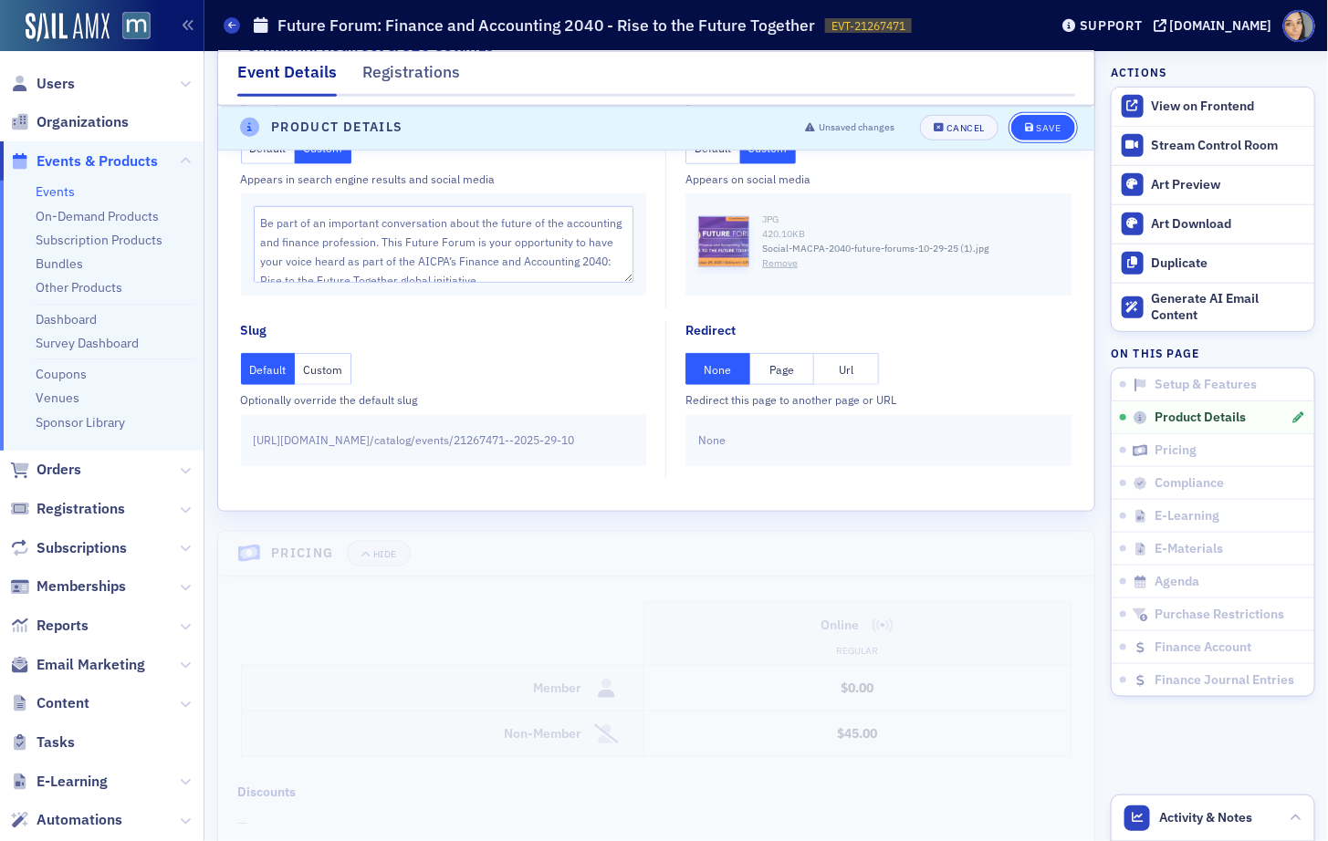
click at [1041, 127] on div "Save" at bounding box center [1048, 128] width 25 height 10
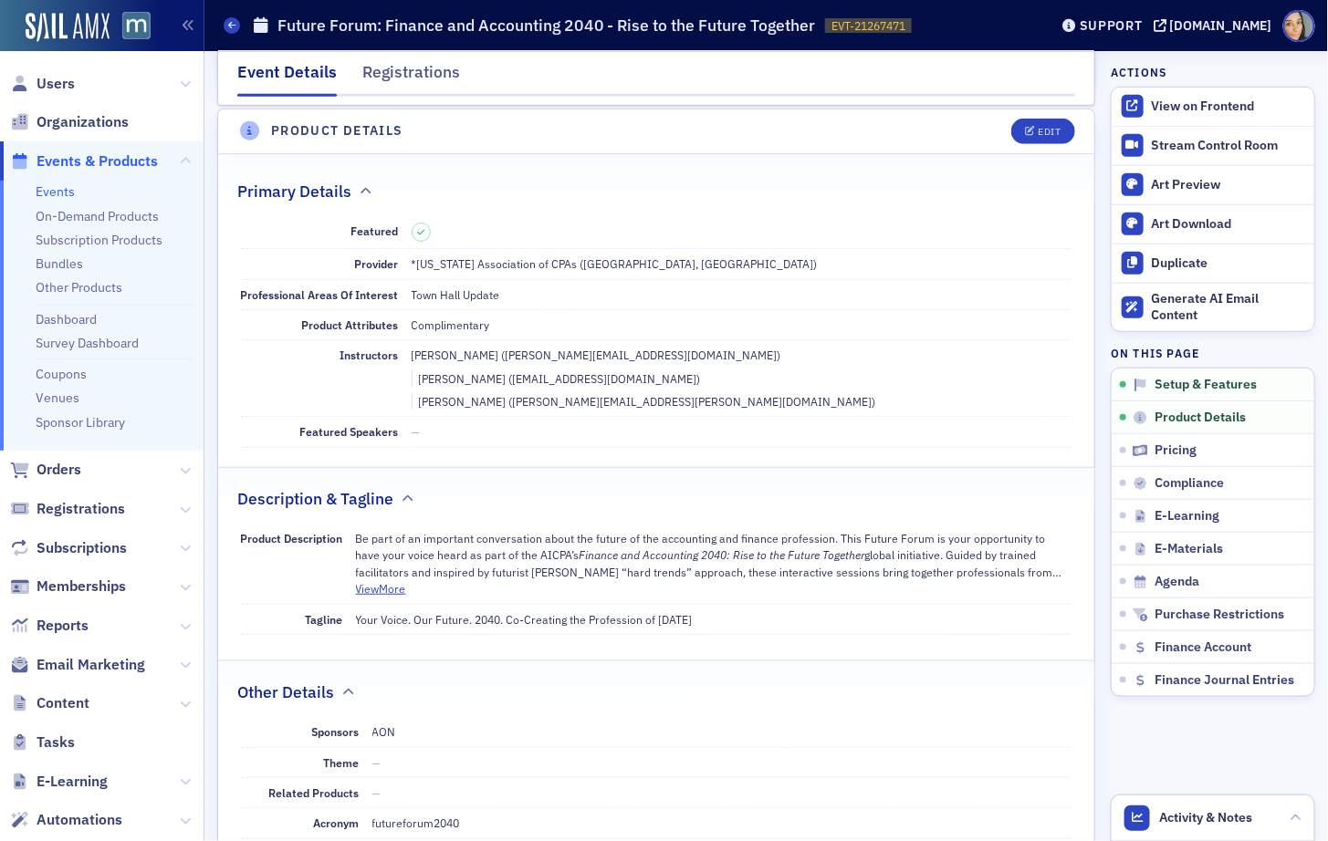
scroll to position [436, 0]
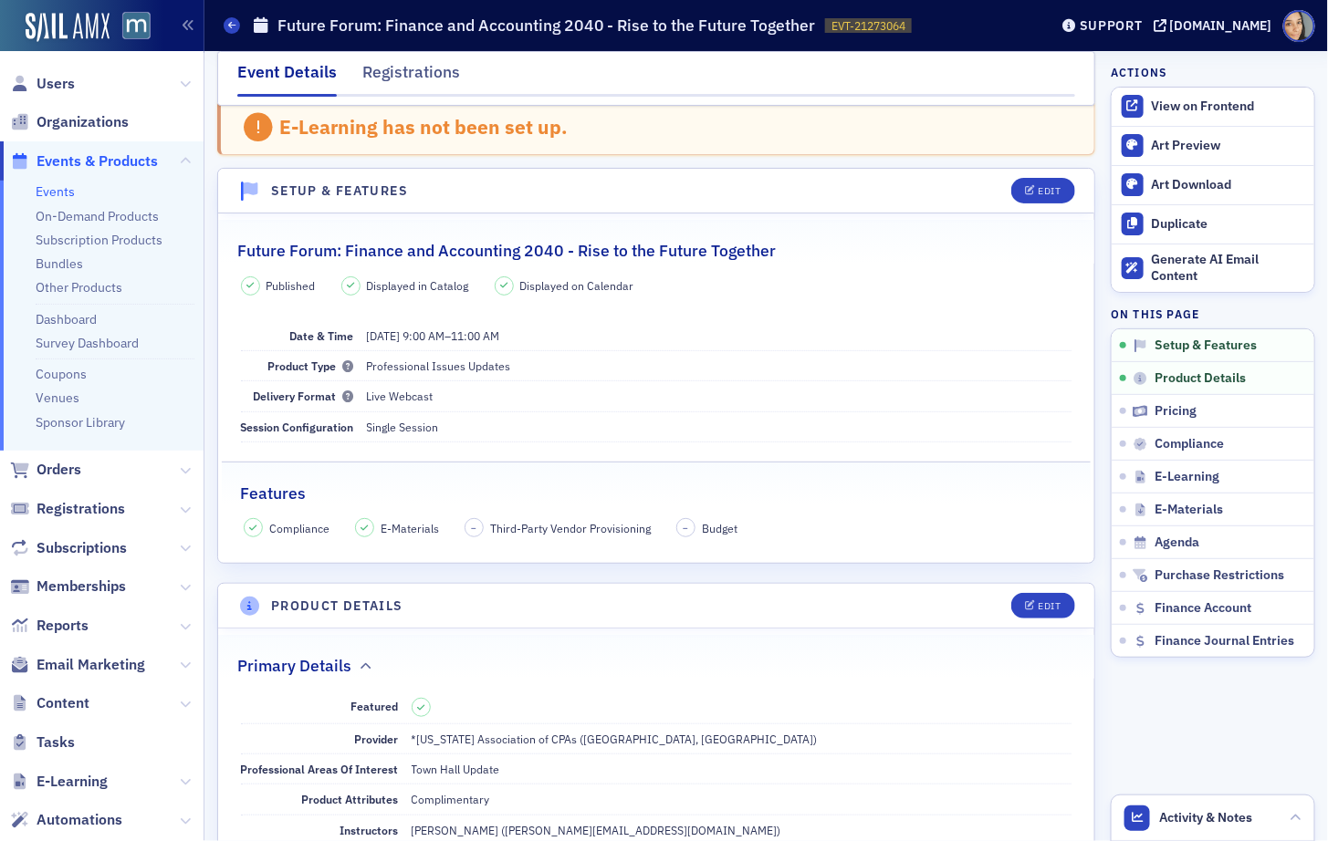
scroll to position [38, 0]
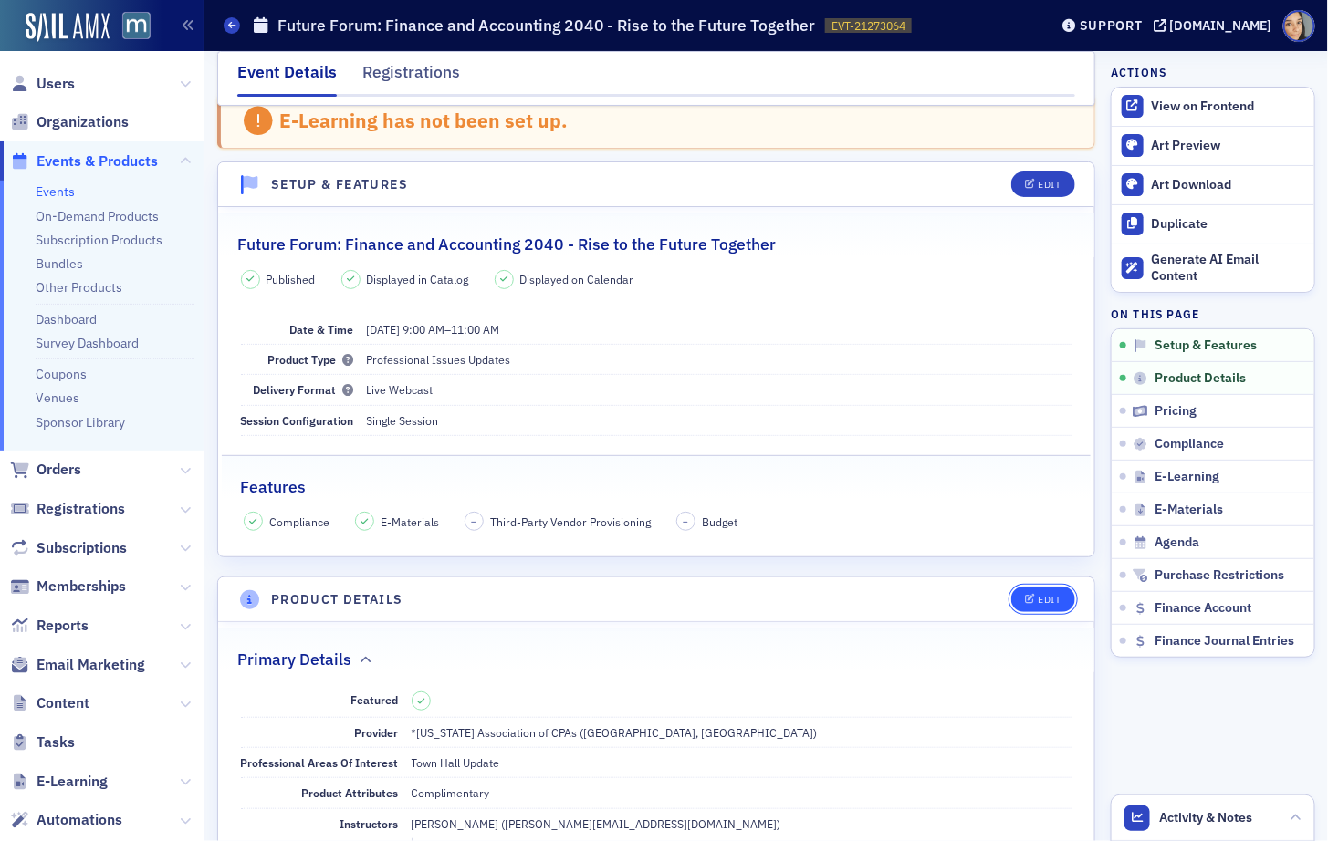
click at [1047, 601] on button "Edit" at bounding box center [1042, 600] width 63 height 26
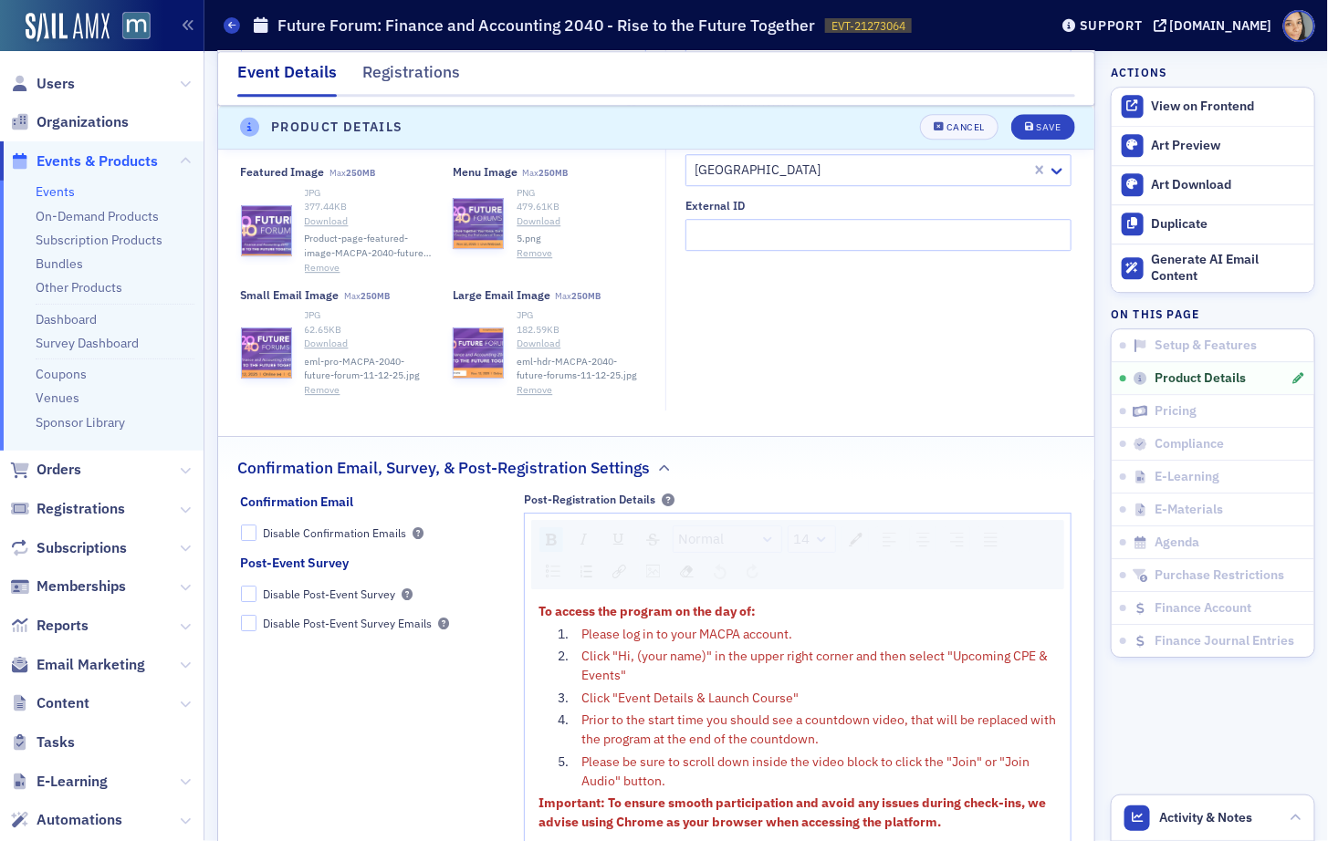
scroll to position [1736, 0]
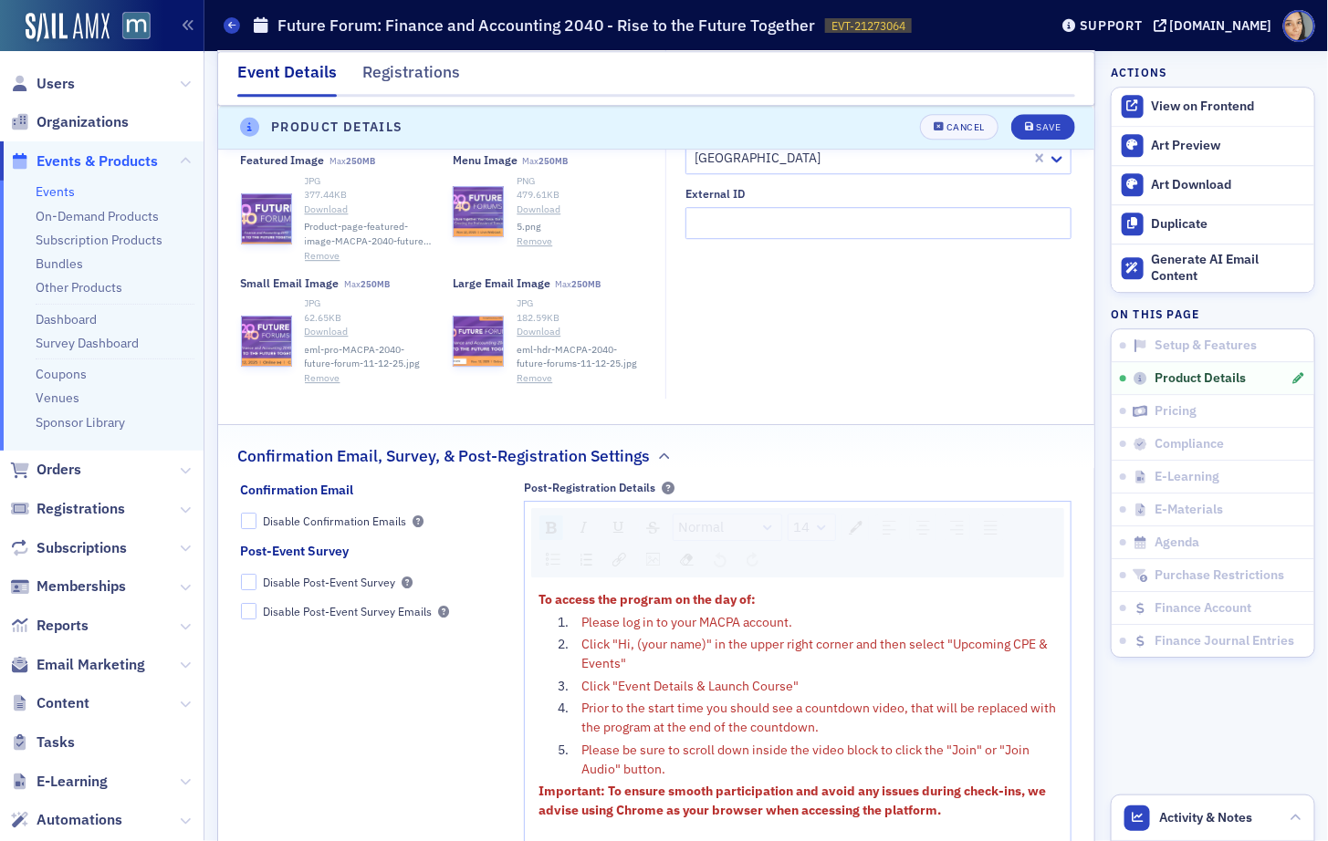
click at [322, 249] on button "Remove" at bounding box center [323, 256] width 36 height 15
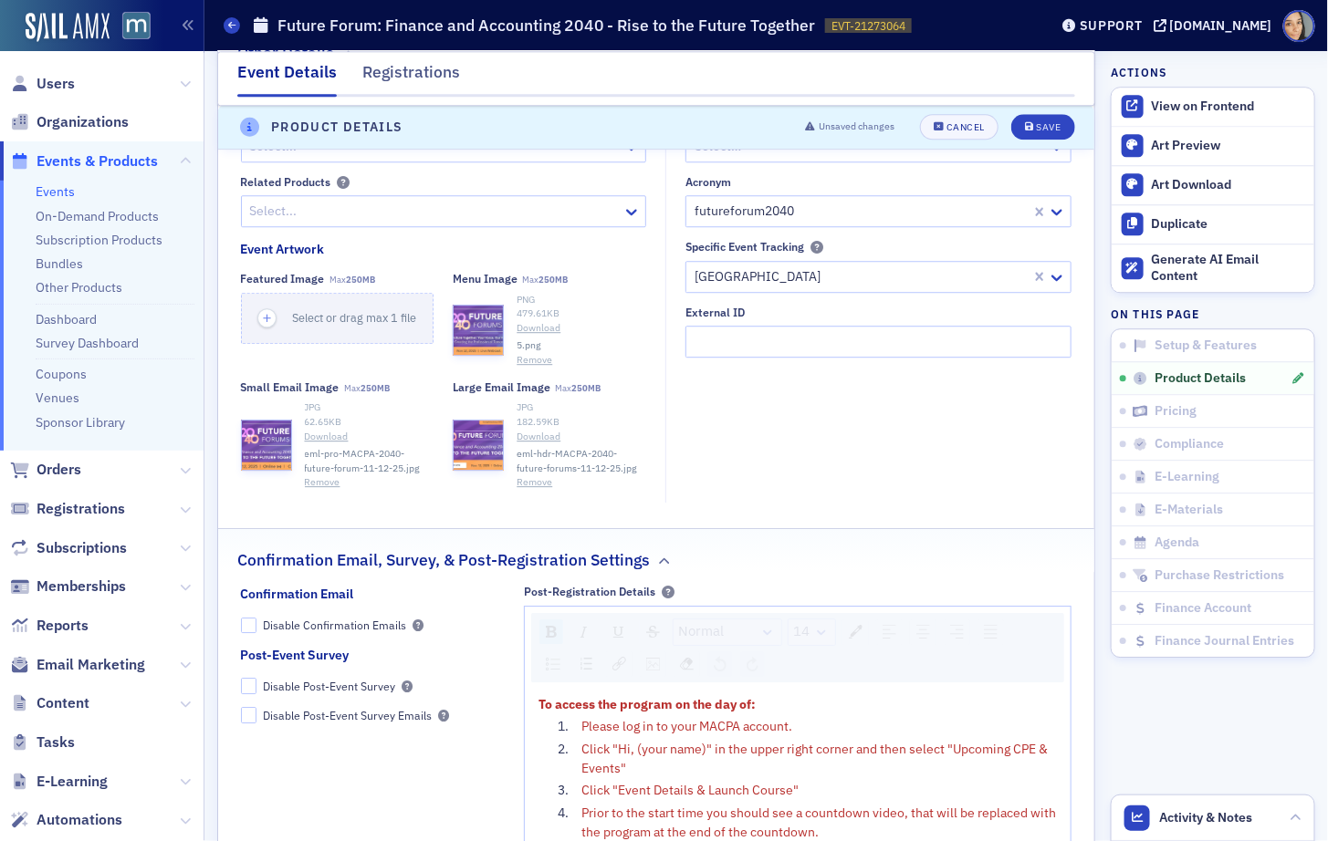
scroll to position [1610, 0]
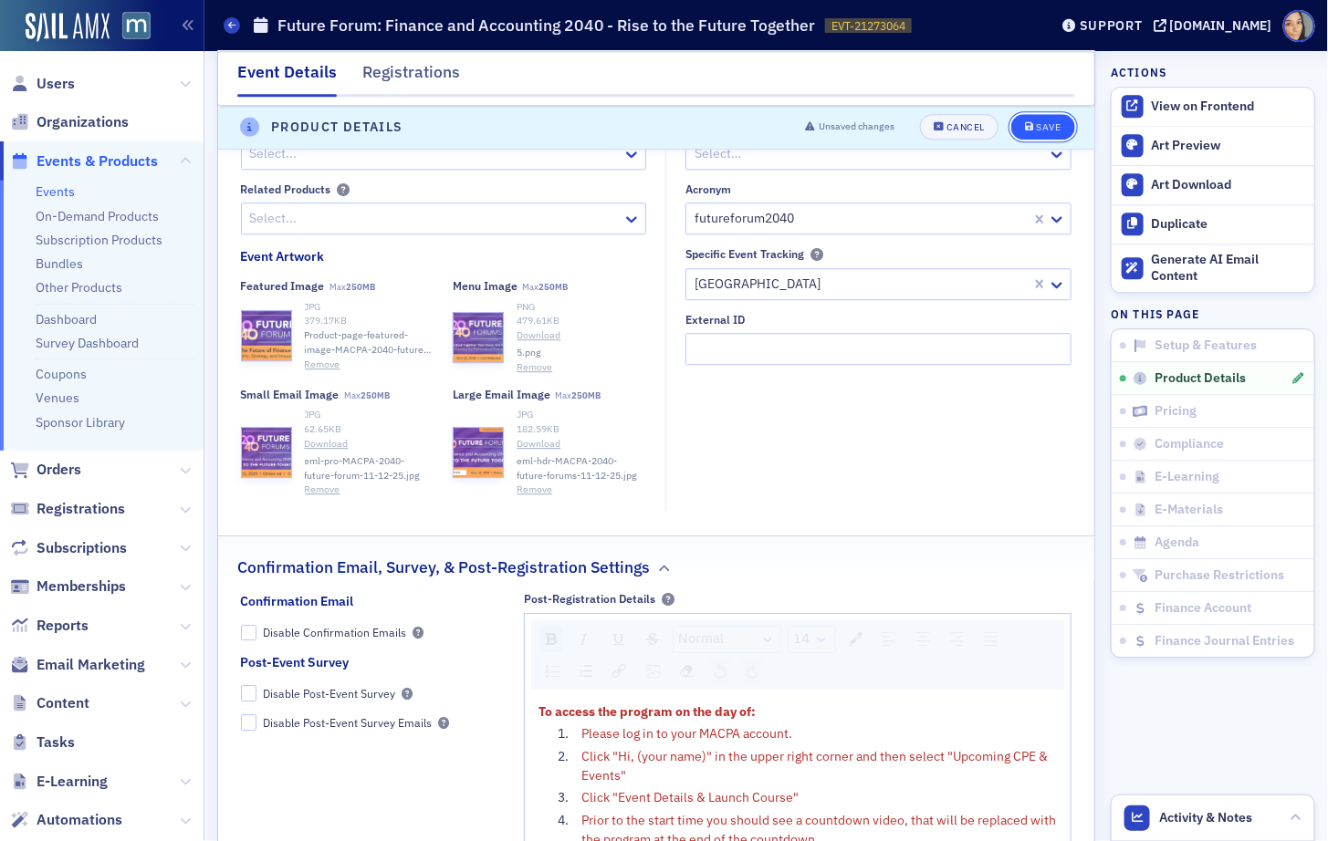
click at [1046, 128] on div "Save" at bounding box center [1048, 128] width 25 height 10
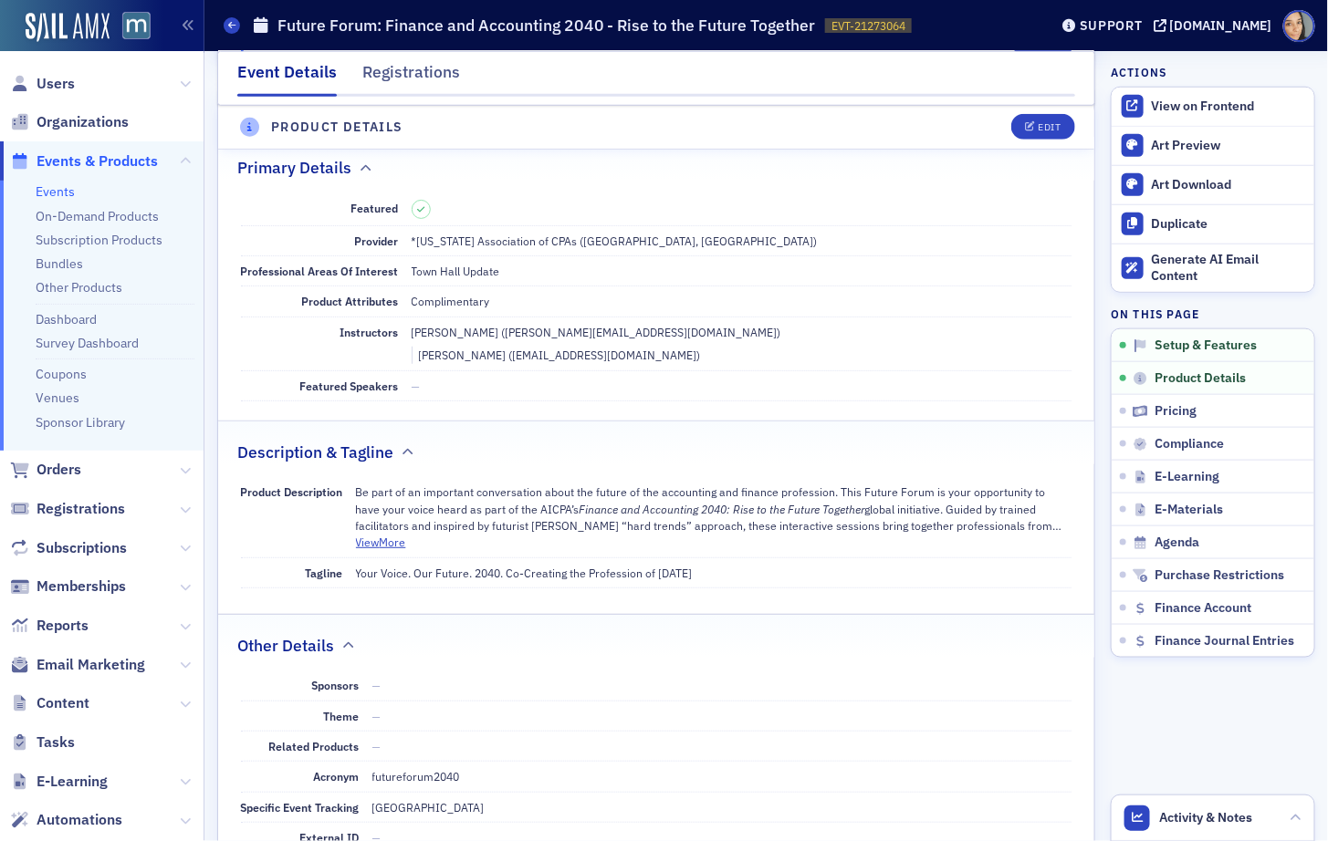
scroll to position [505, 0]
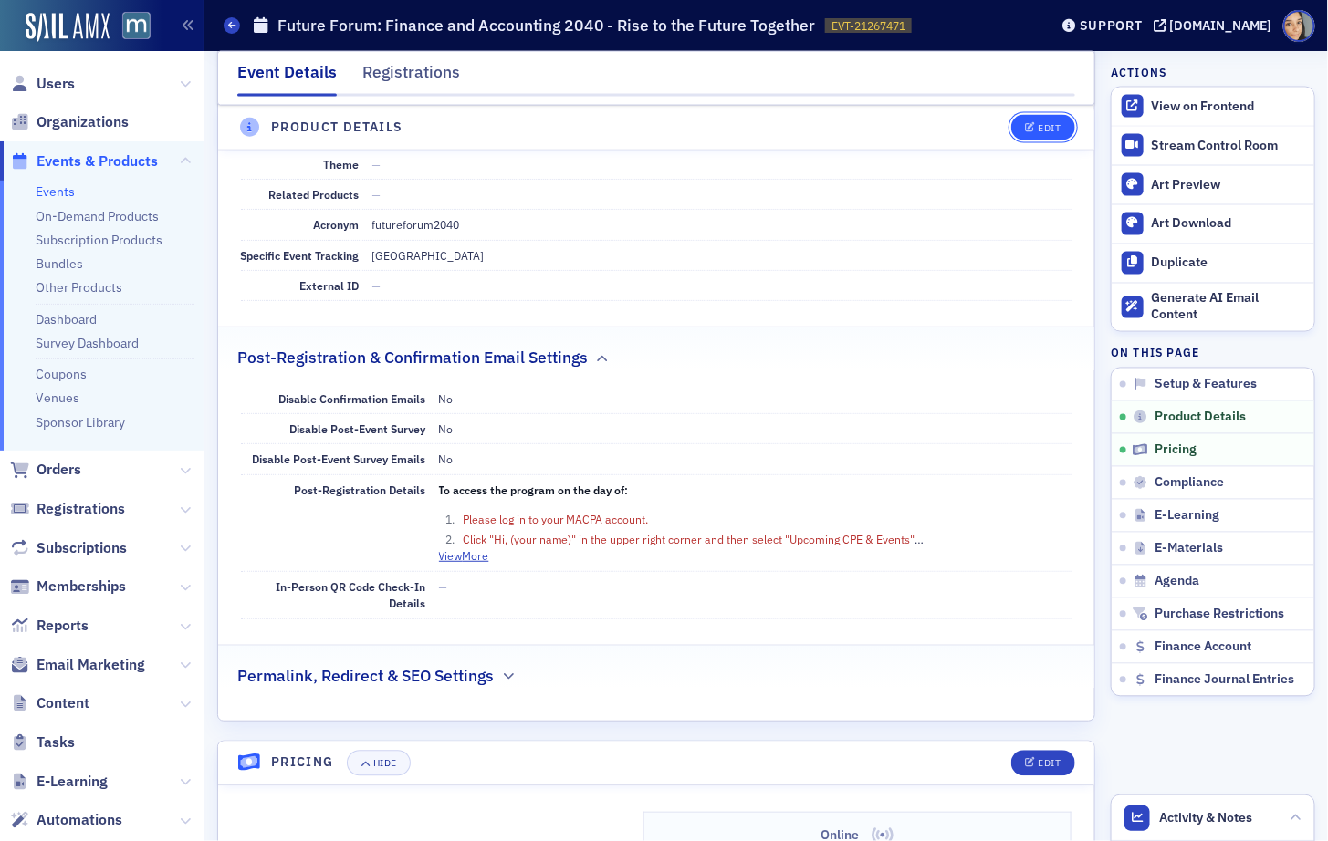
click at [1064, 130] on button "Edit" at bounding box center [1042, 128] width 63 height 26
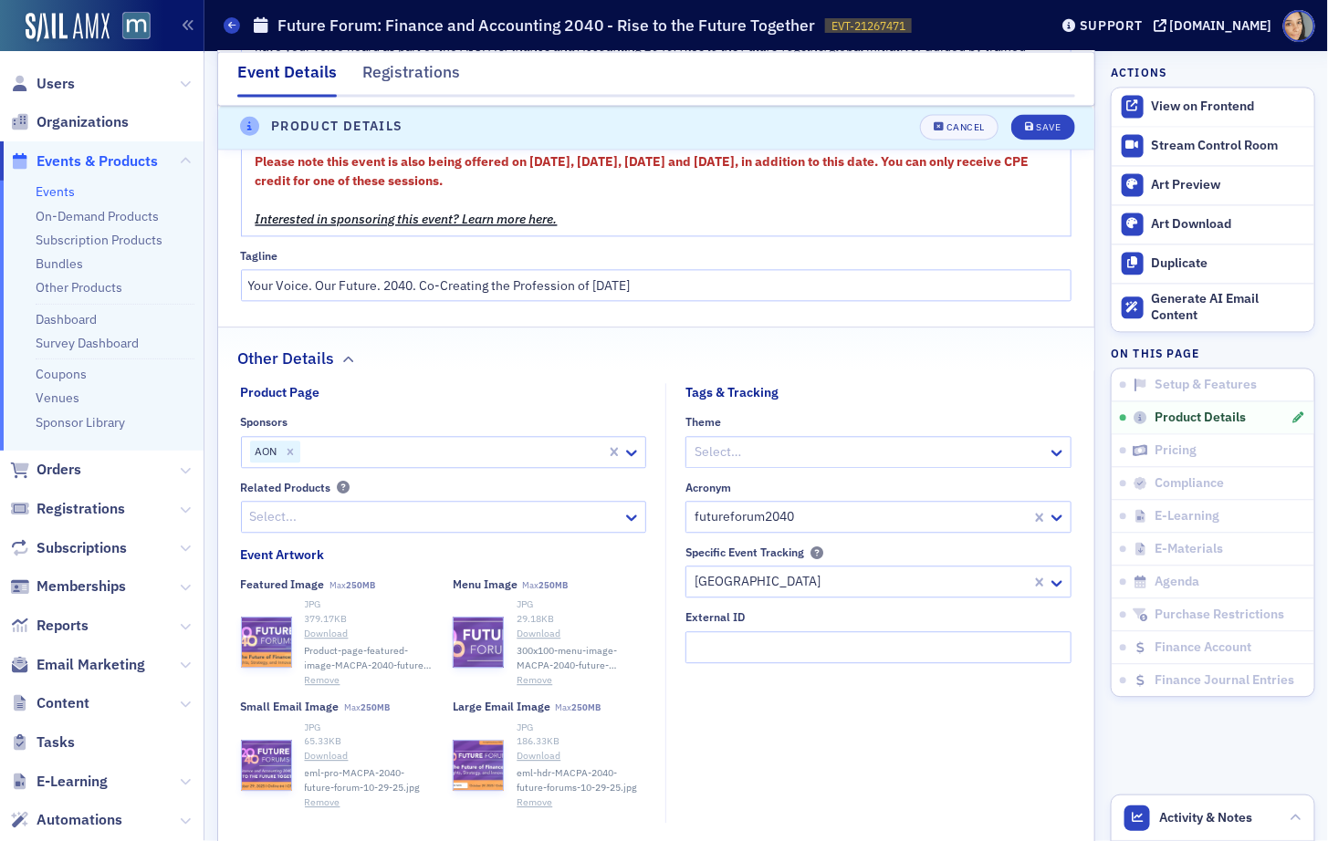
scroll to position [1353, 0]
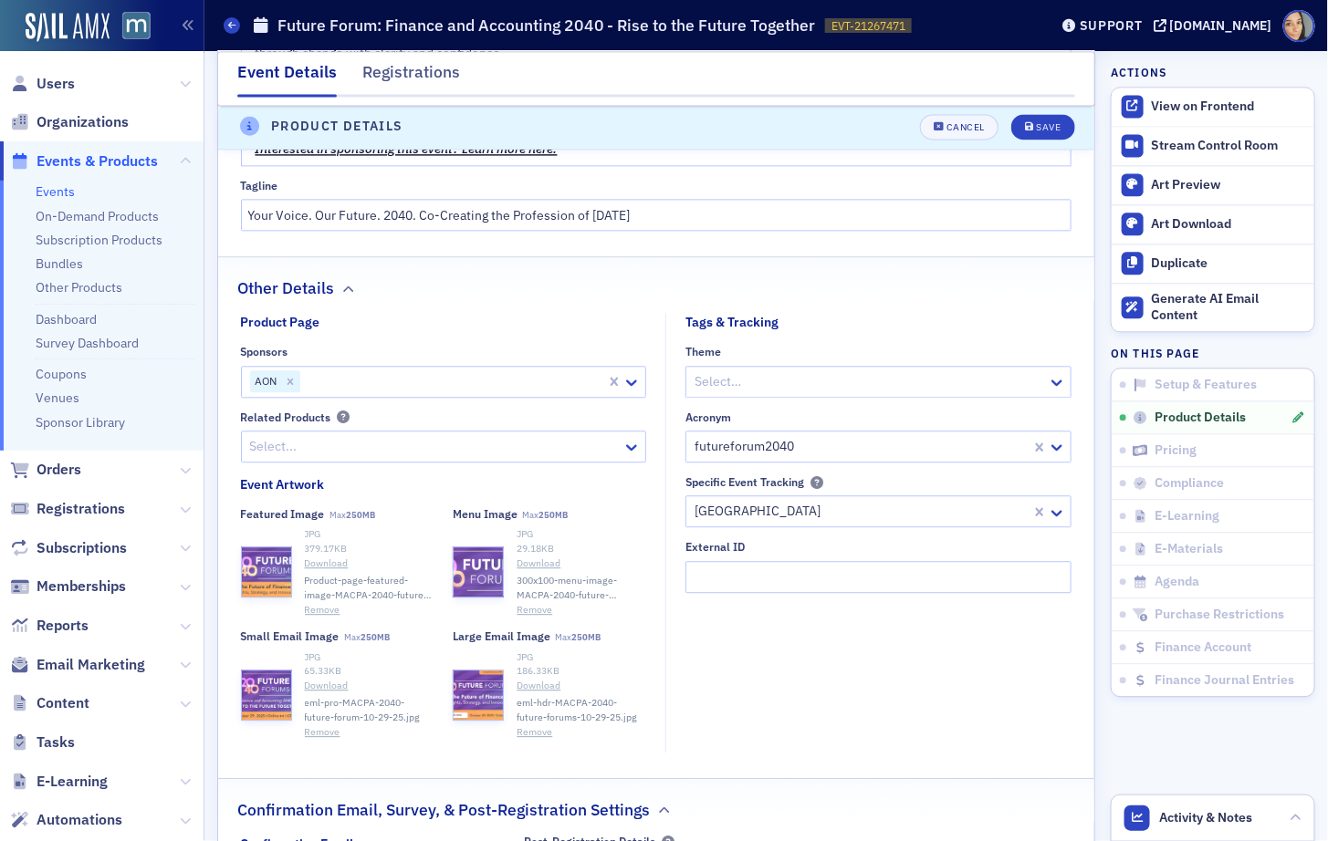
click at [319, 603] on button "Remove" at bounding box center [323, 610] width 36 height 15
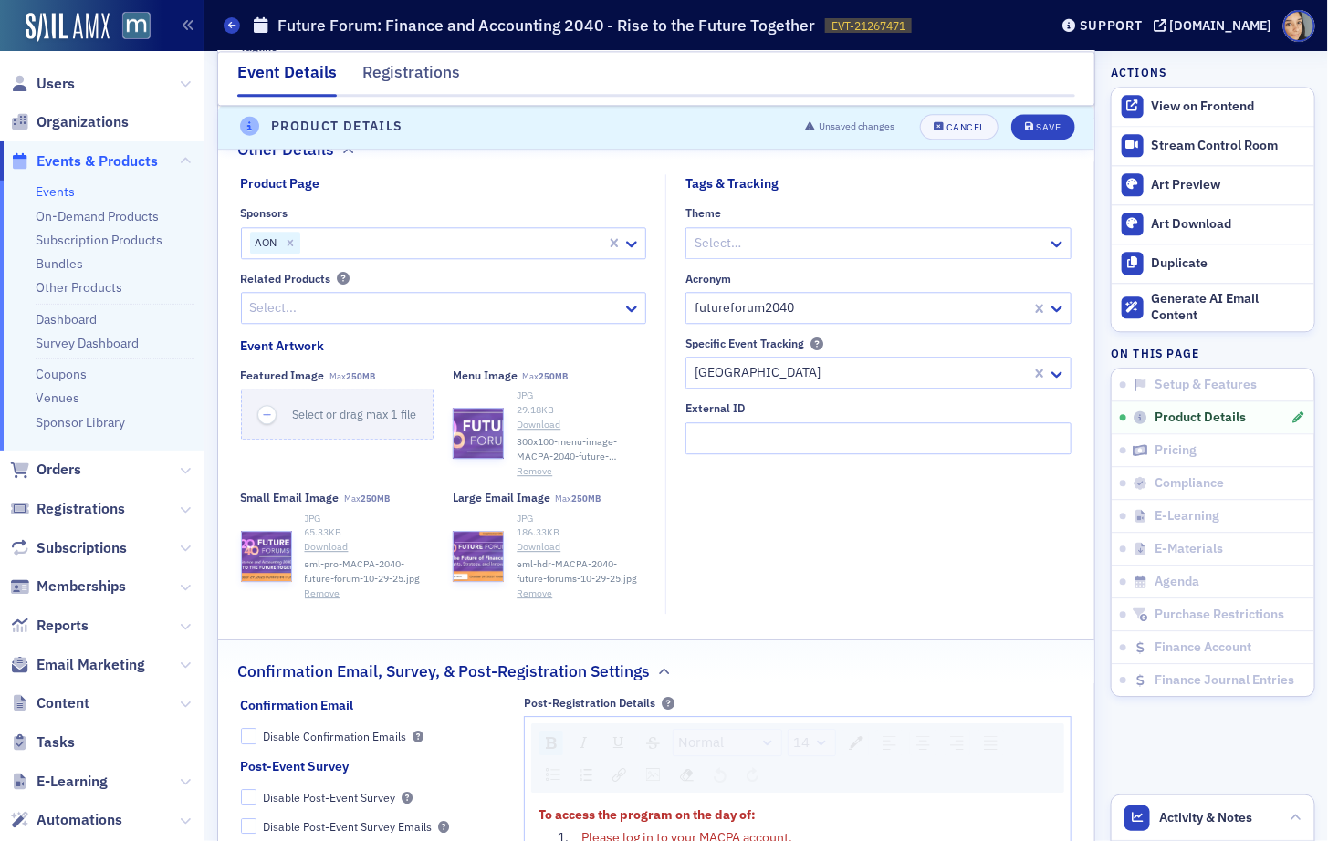
scroll to position [1519, 0]
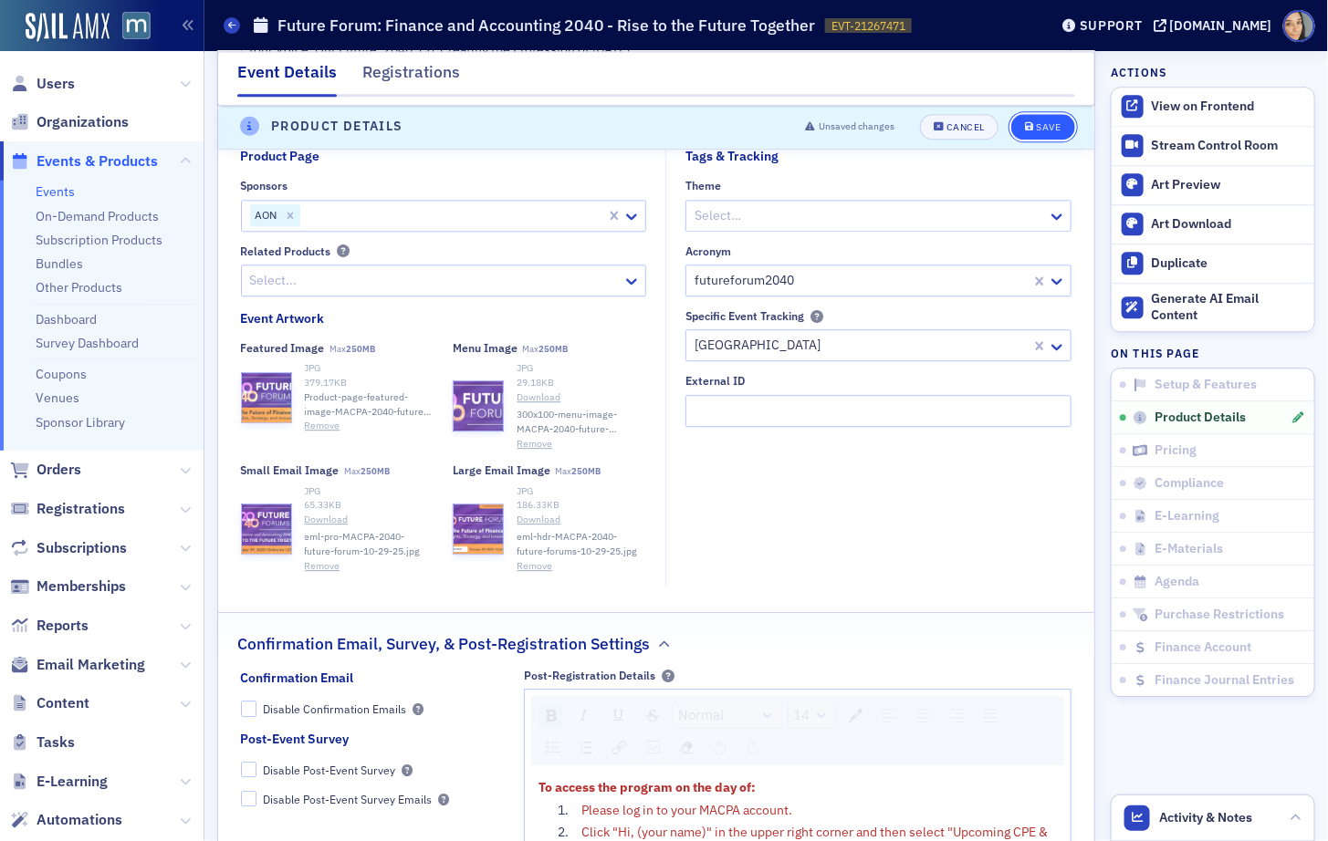
click at [1047, 125] on div "Save" at bounding box center [1048, 128] width 25 height 10
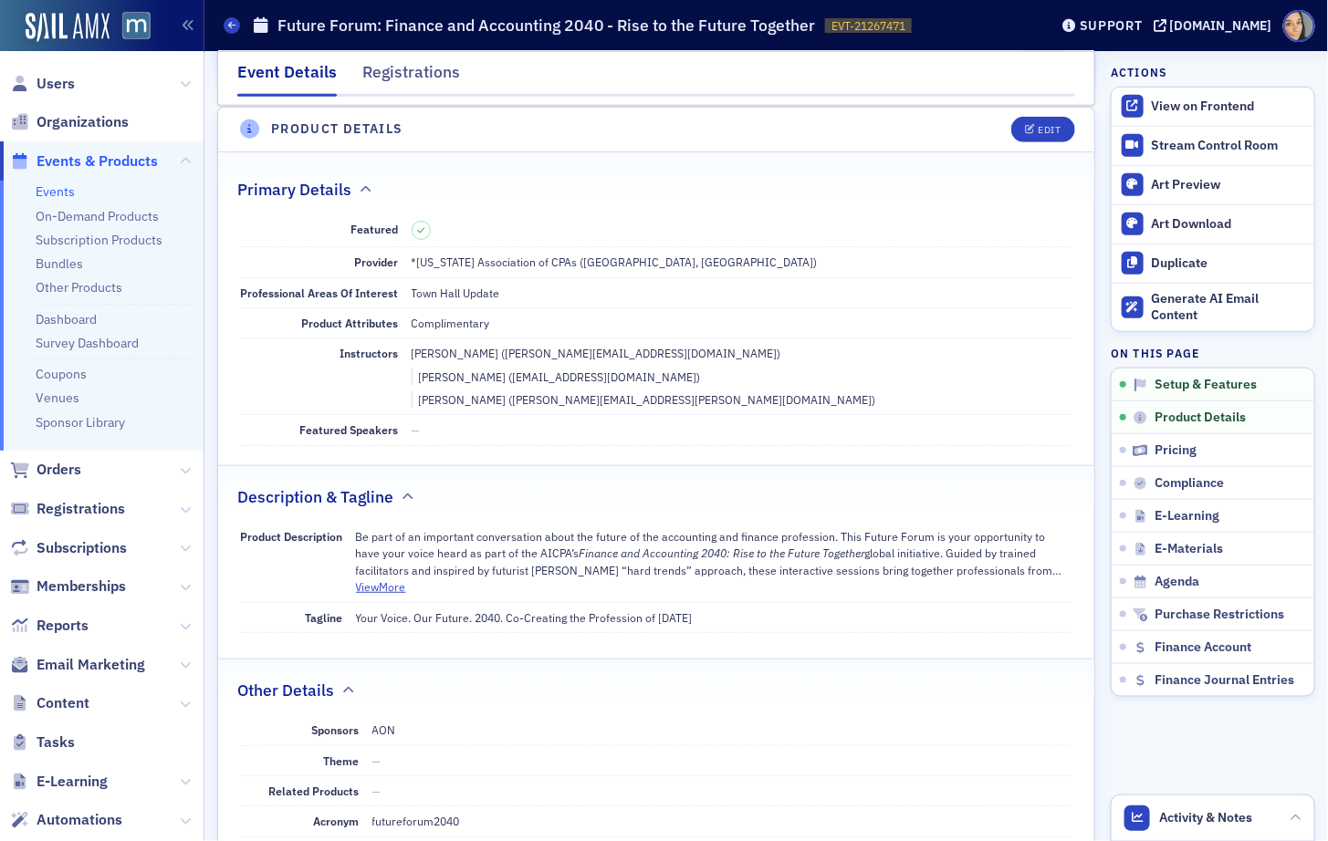
scroll to position [436, 0]
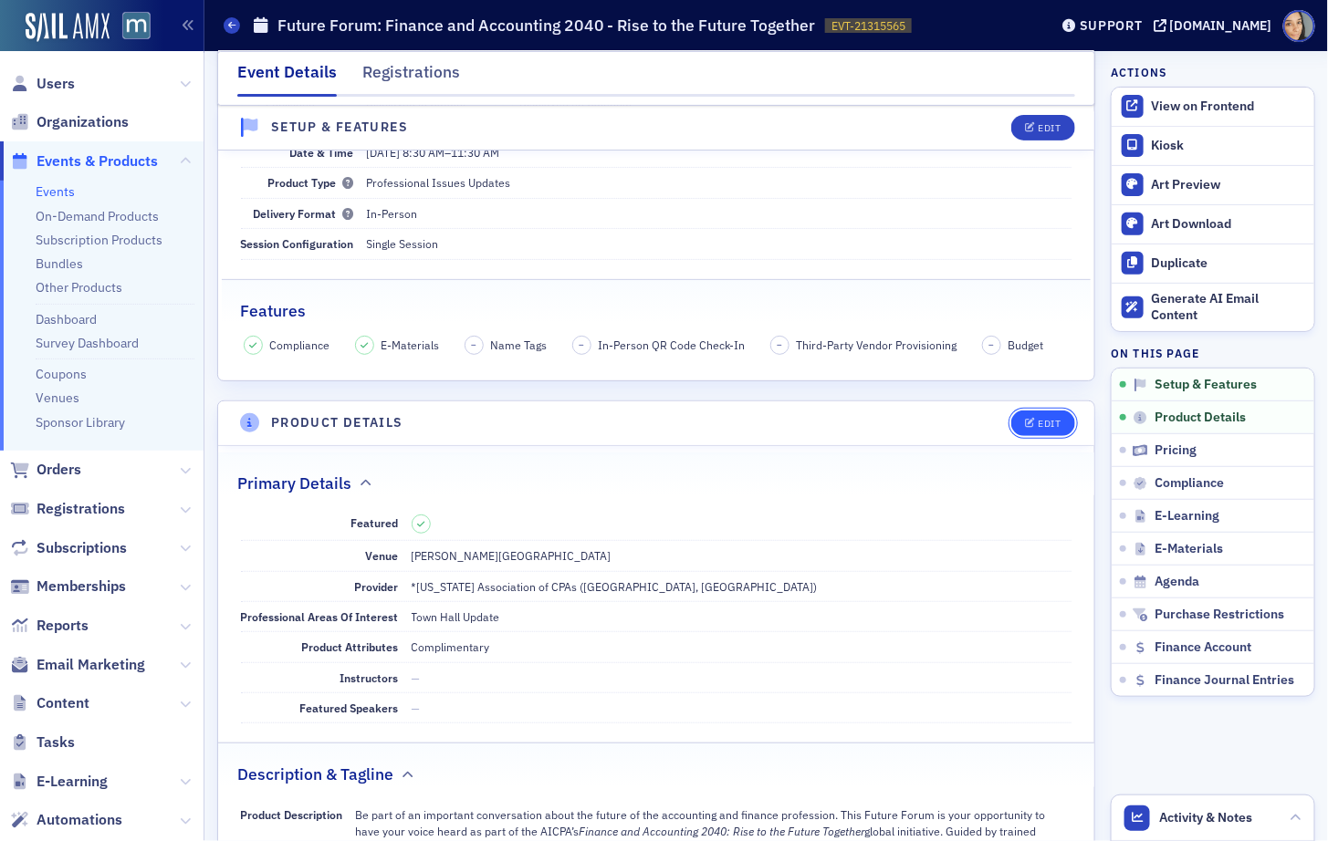
click at [1039, 425] on button "Edit" at bounding box center [1042, 424] width 63 height 26
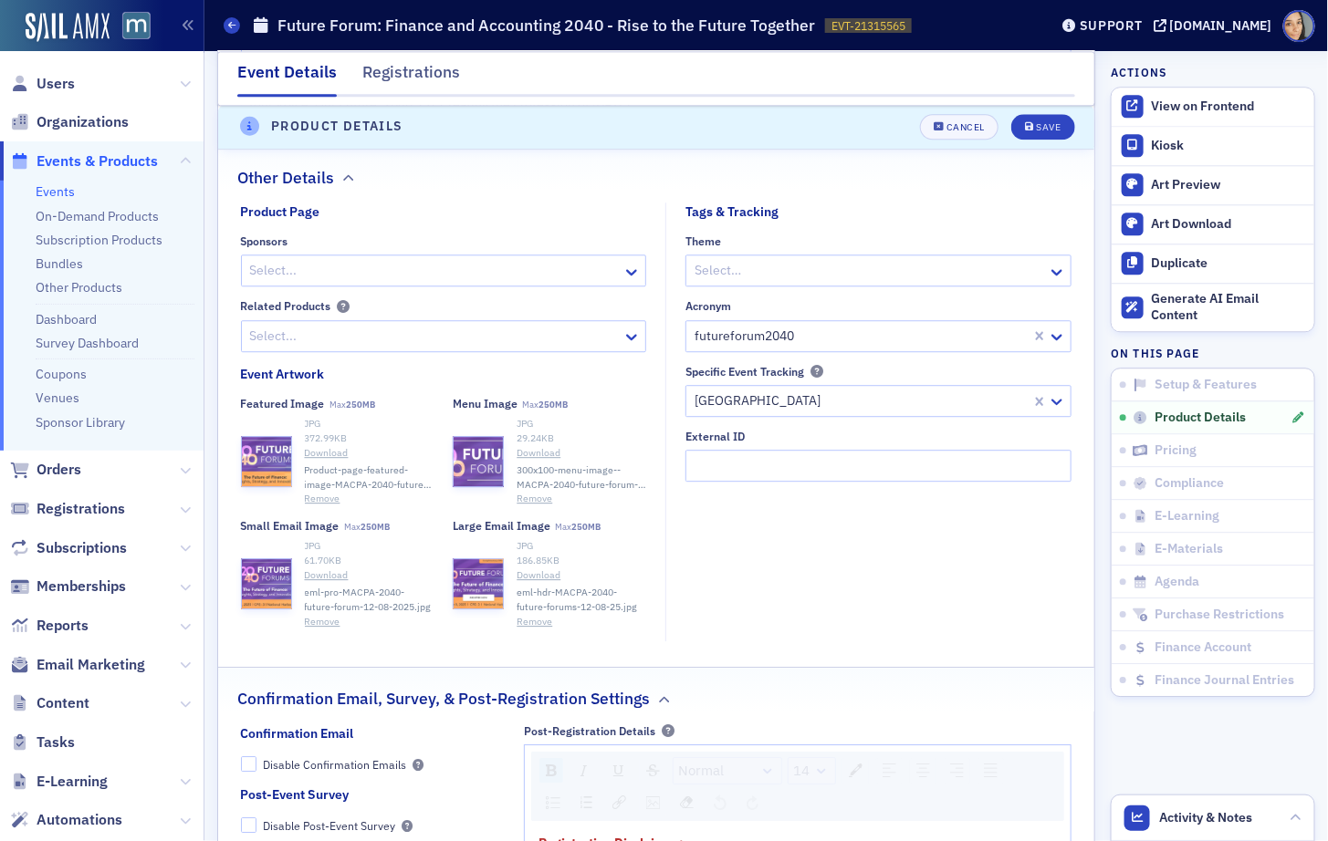
scroll to position [1695, 0]
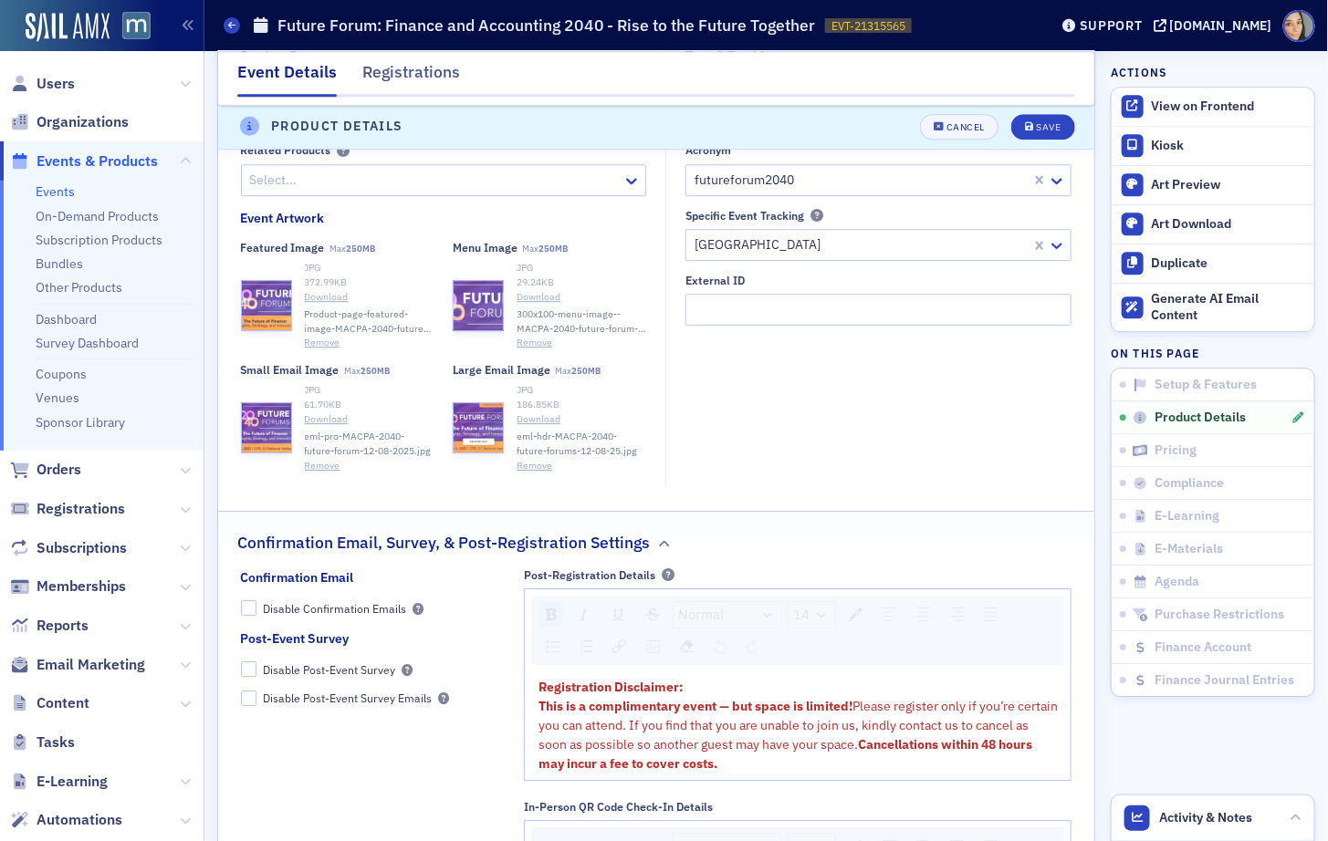
click at [325, 338] on button "Remove" at bounding box center [323, 343] width 36 height 15
click at [1028, 123] on icon "submit" at bounding box center [1029, 128] width 9 height 10
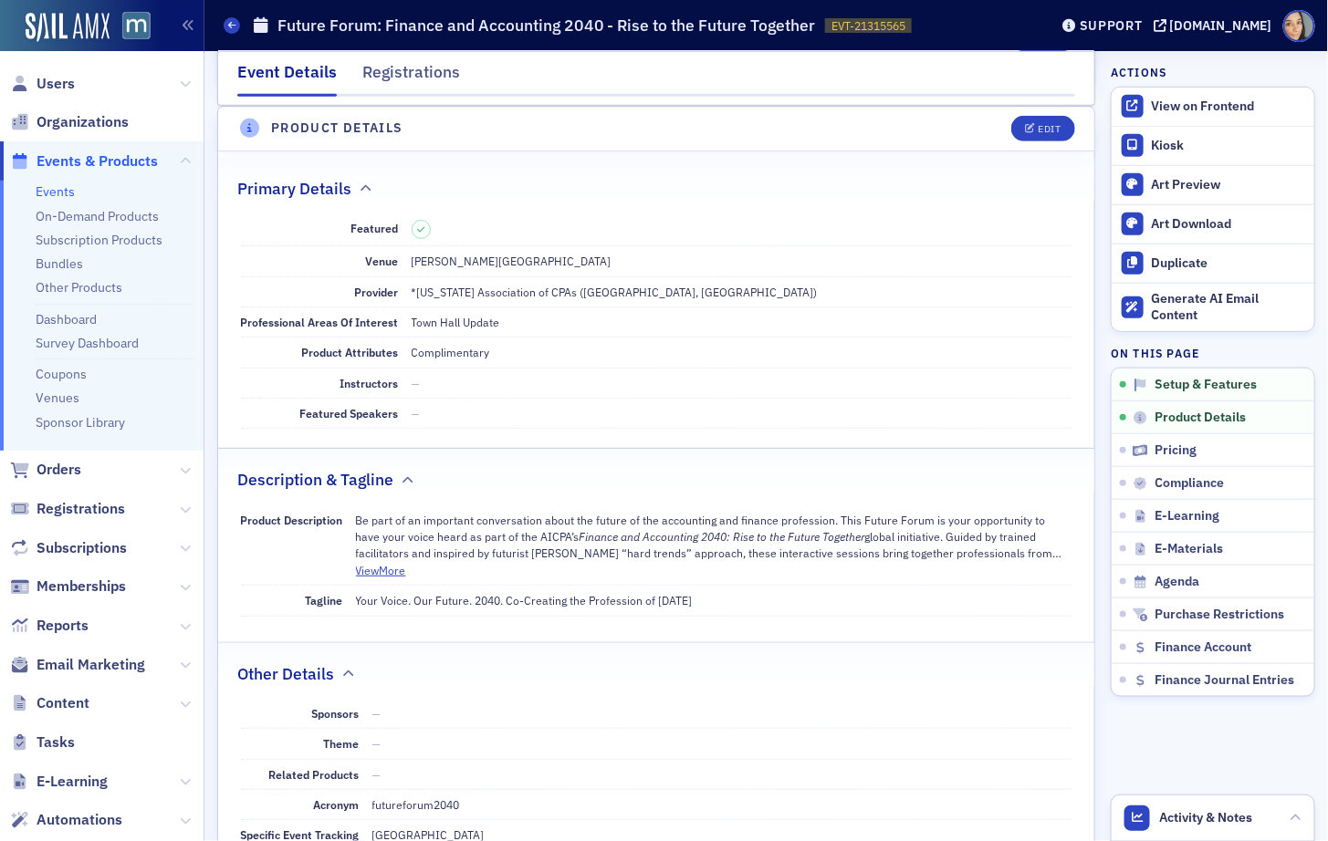
scroll to position [436, 0]
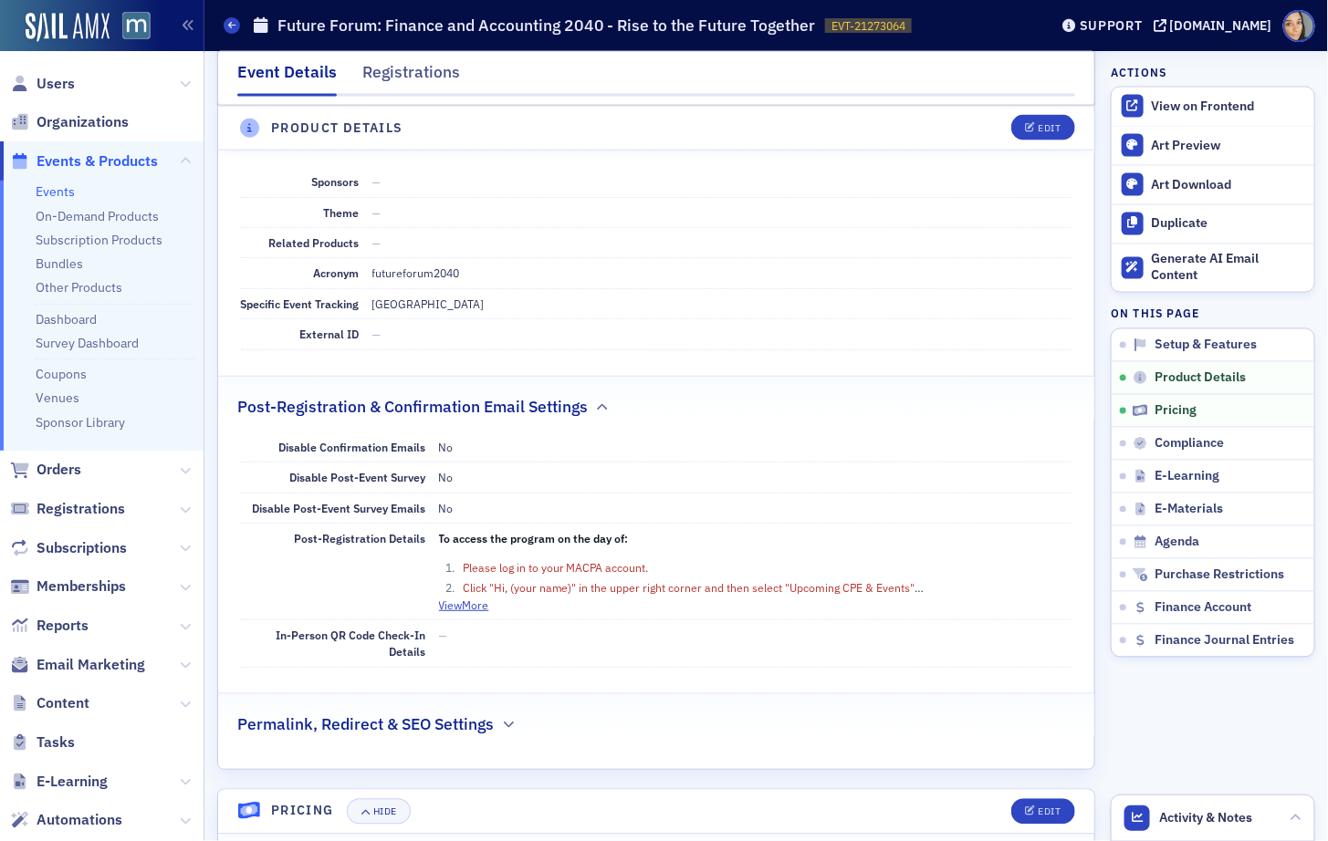
scroll to position [1040, 0]
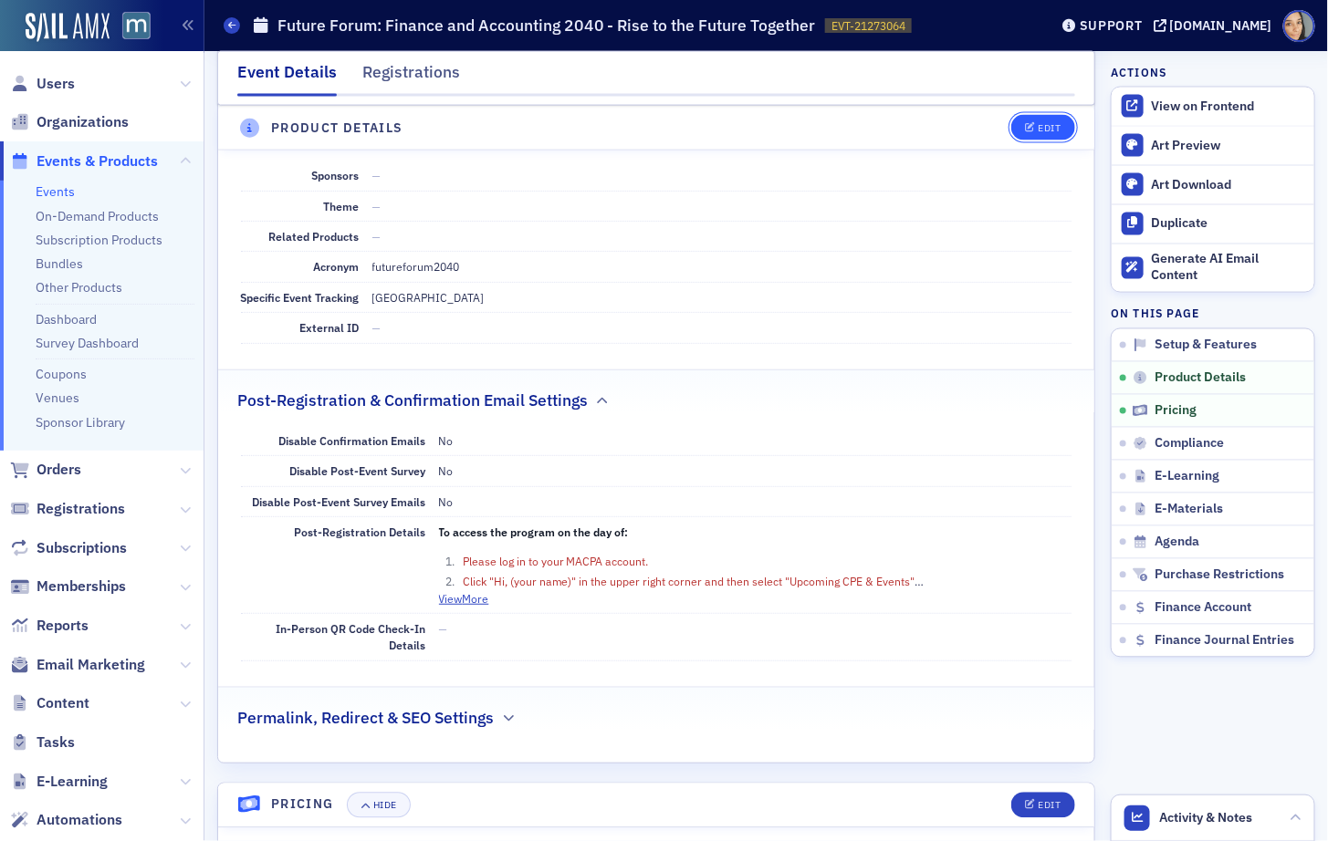
click at [1030, 124] on icon "button" at bounding box center [1030, 128] width 11 height 10
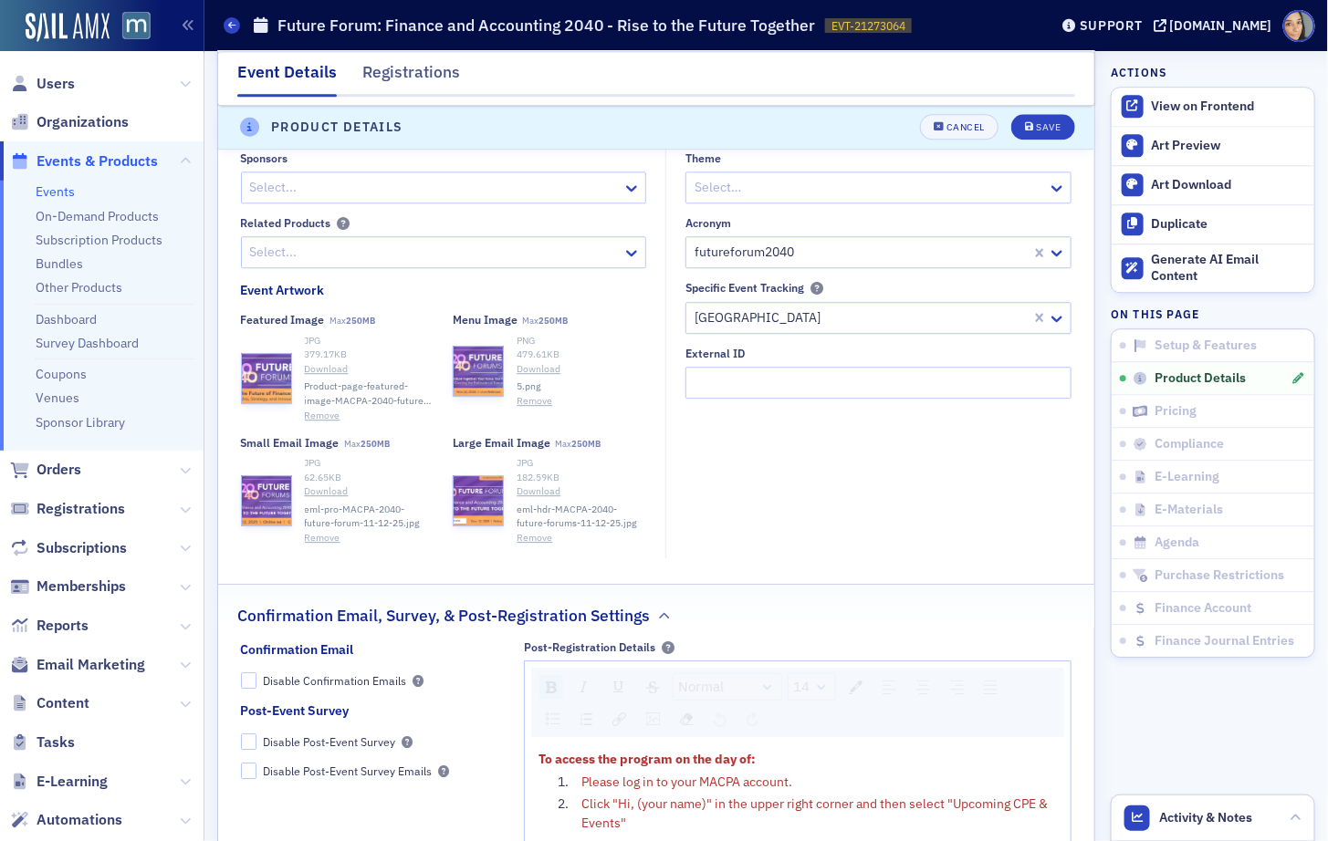
scroll to position [1570, 0]
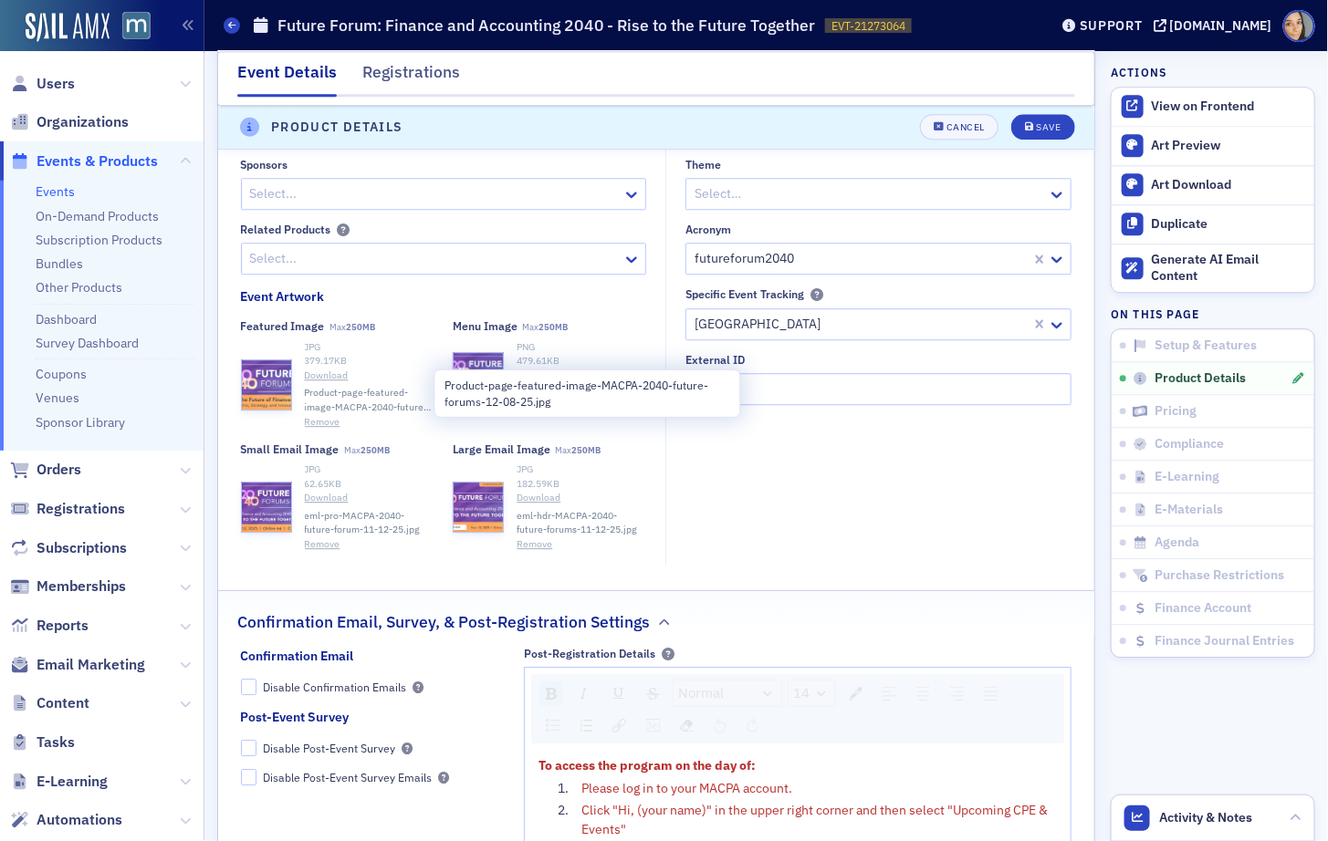
click at [328, 416] on button "Remove" at bounding box center [323, 422] width 36 height 15
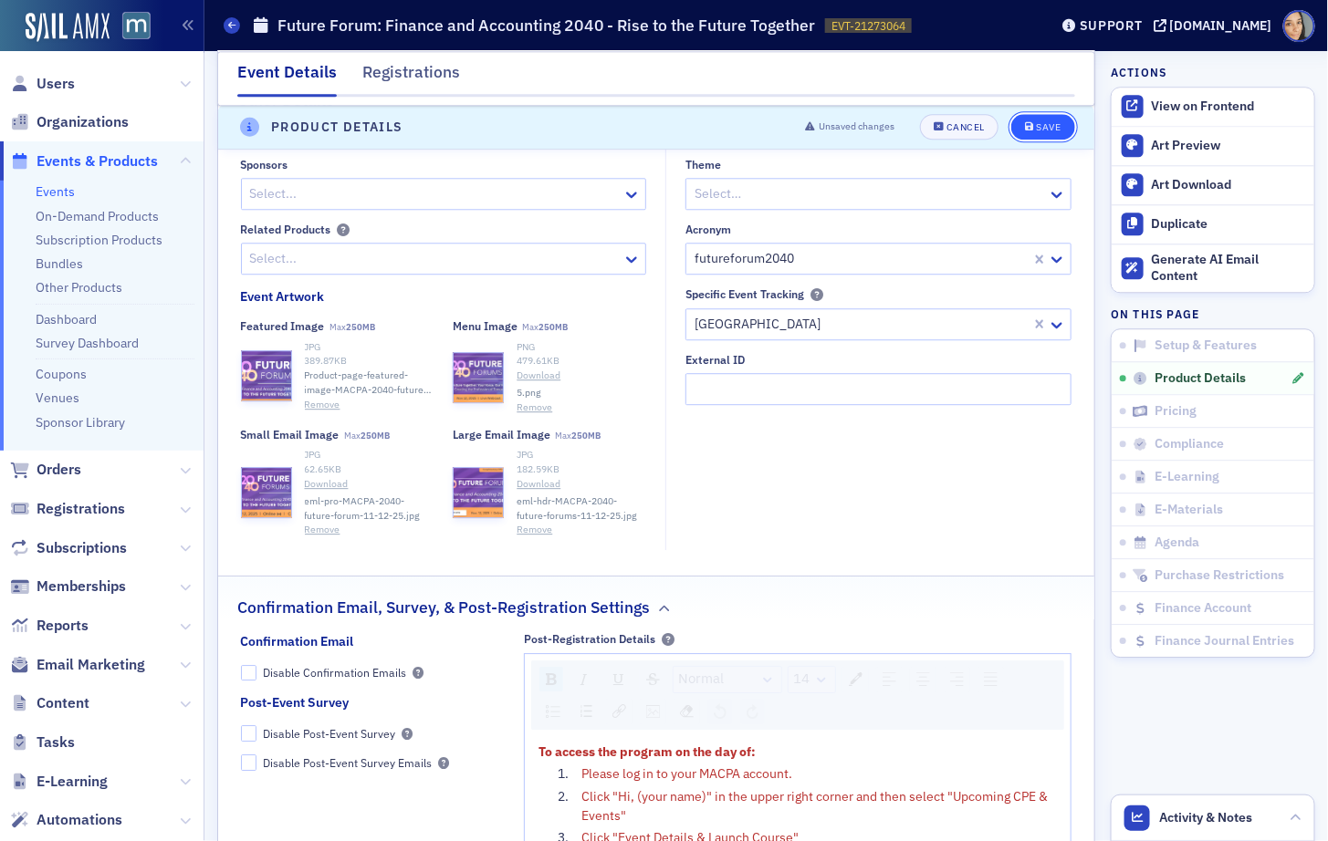
click at [1048, 118] on button "Save" at bounding box center [1042, 128] width 63 height 26
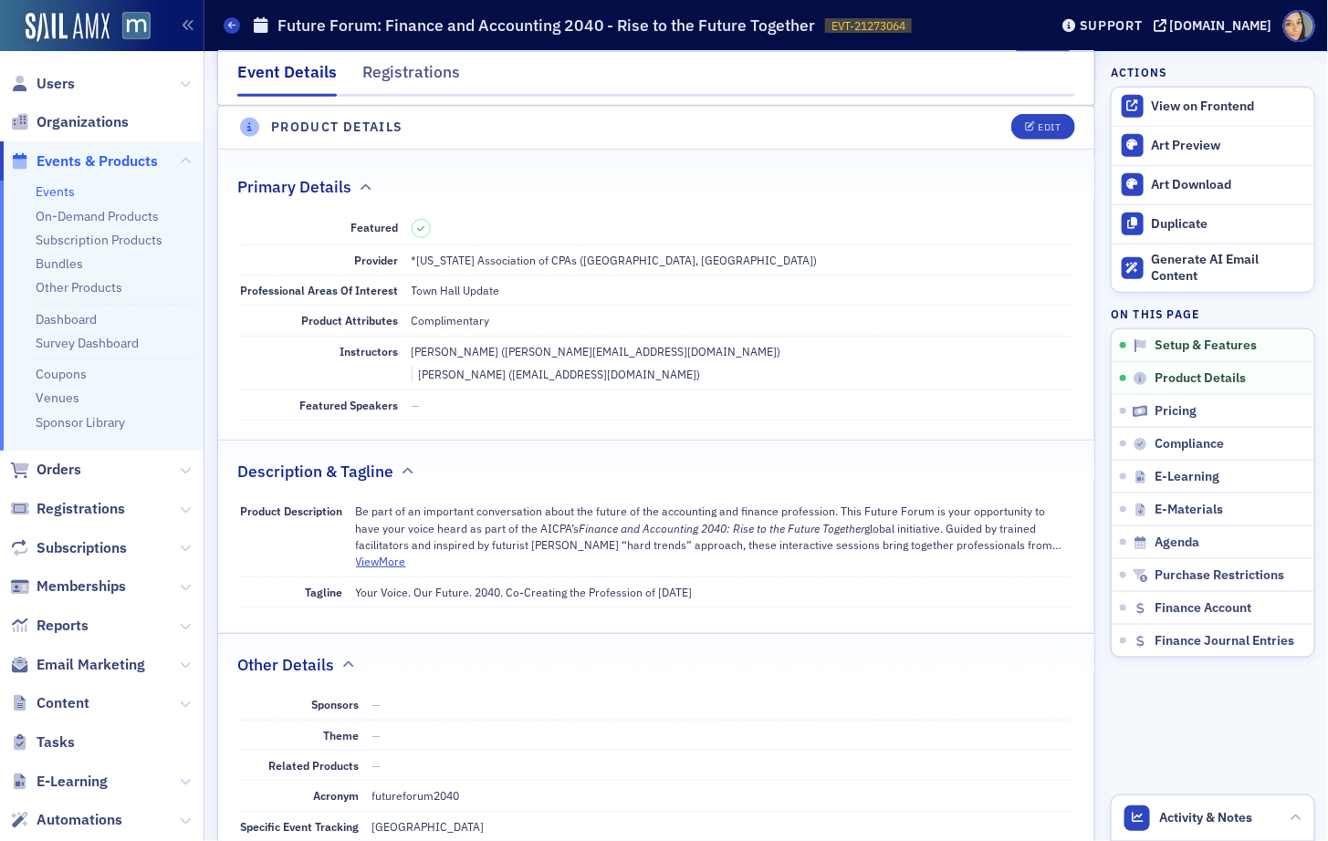
scroll to position [505, 0]
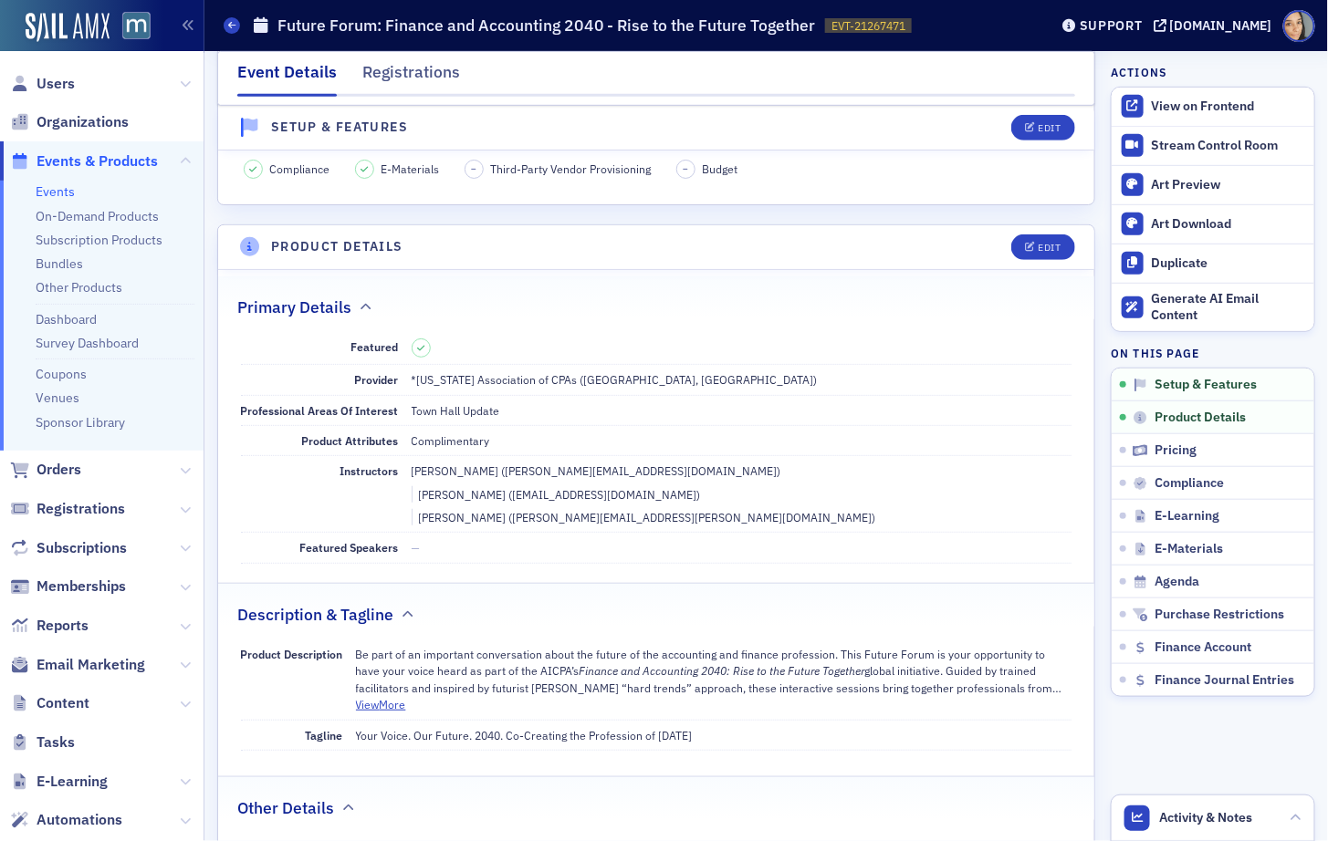
scroll to position [283, 0]
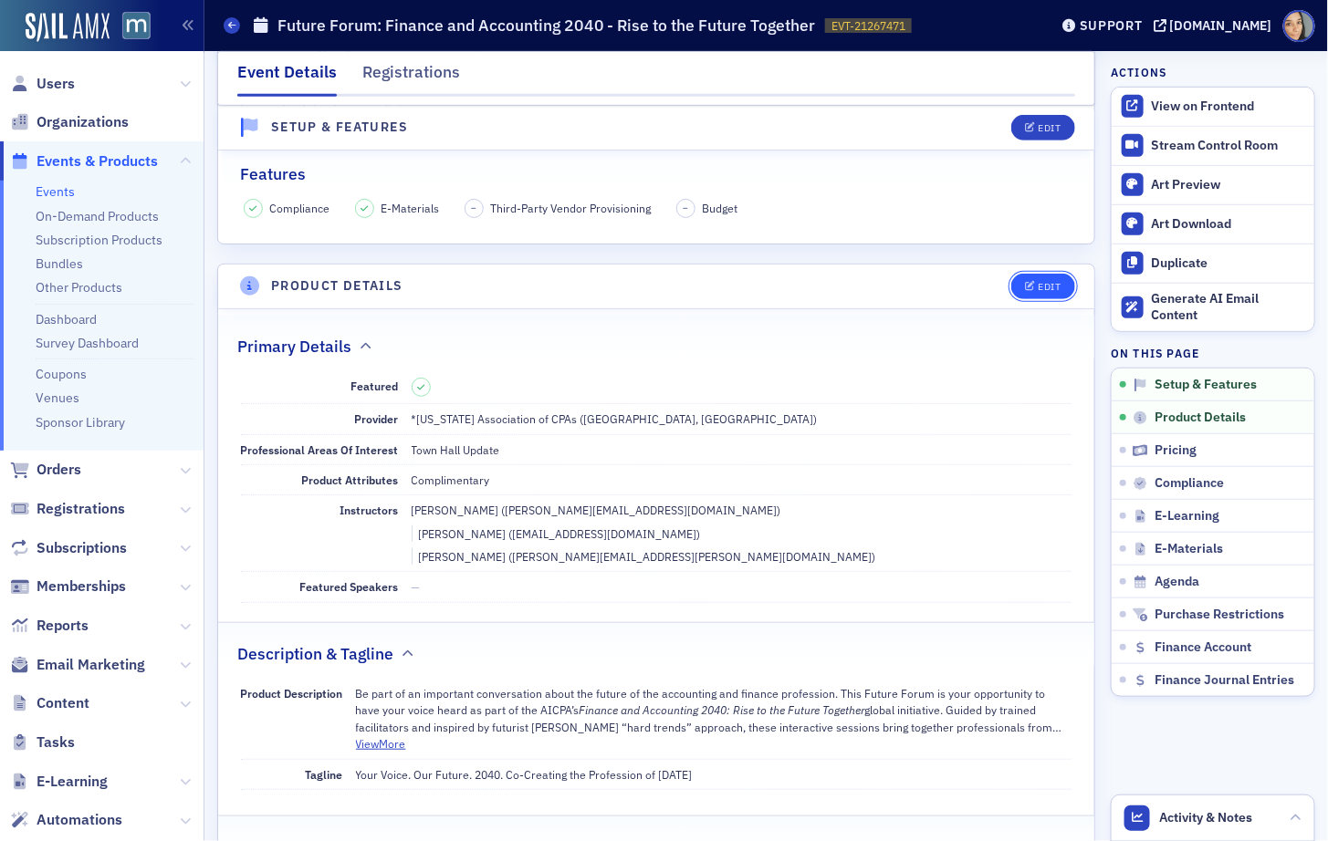
click at [1052, 274] on button "Edit" at bounding box center [1042, 287] width 63 height 26
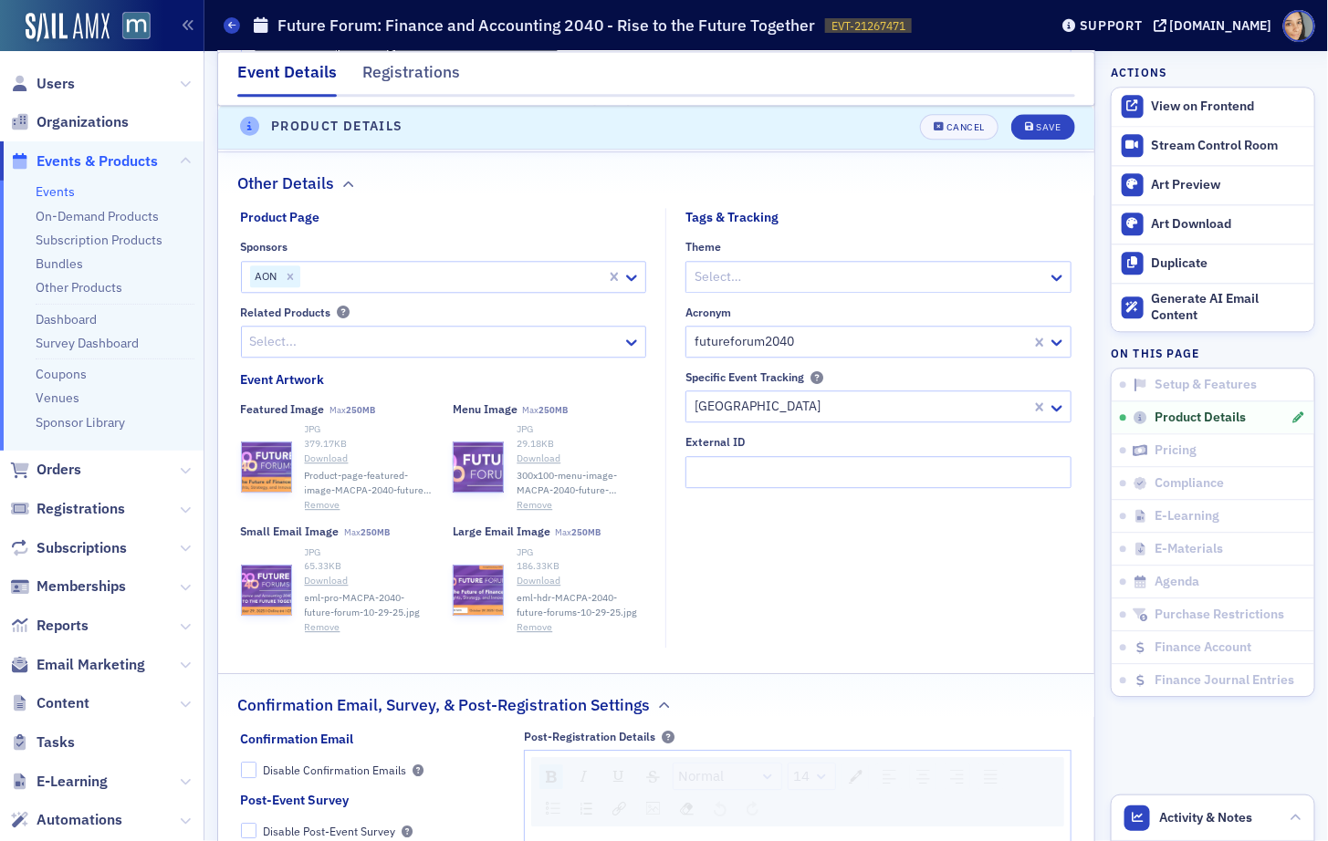
scroll to position [1465, 0]
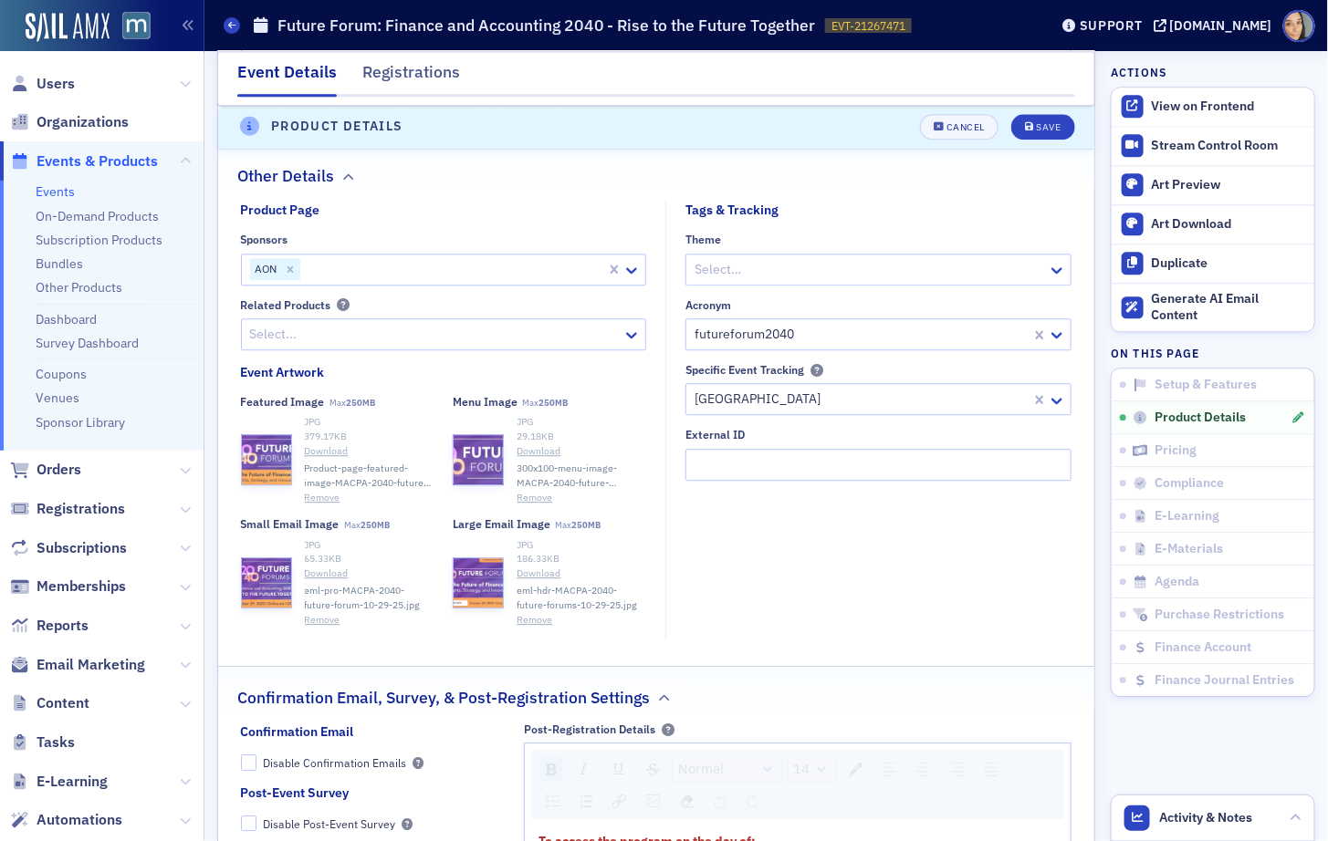
click at [325, 491] on button "Remove" at bounding box center [323, 498] width 36 height 15
click at [1047, 129] on div "Save" at bounding box center [1048, 128] width 25 height 10
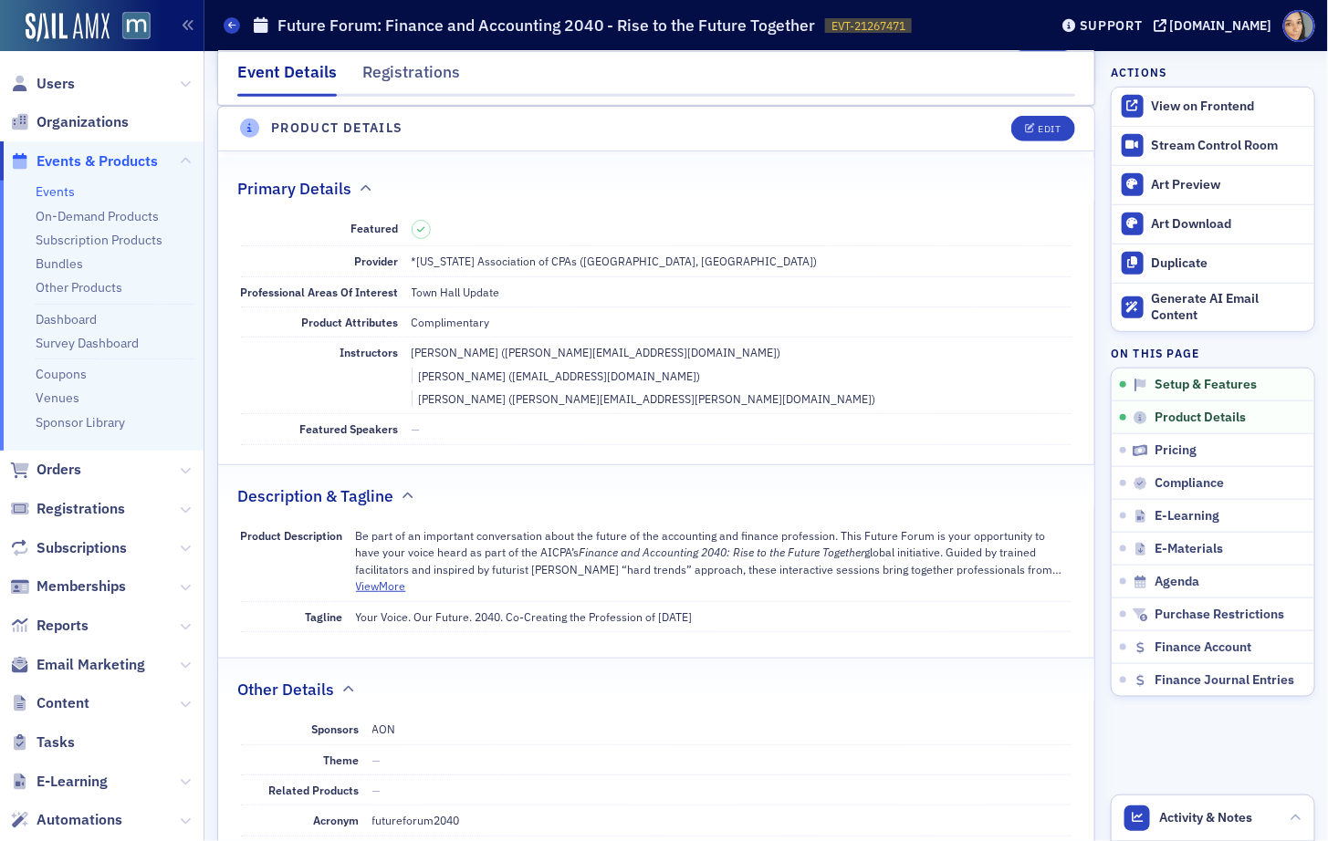
scroll to position [436, 0]
